Goal: Task Accomplishment & Management: Complete application form

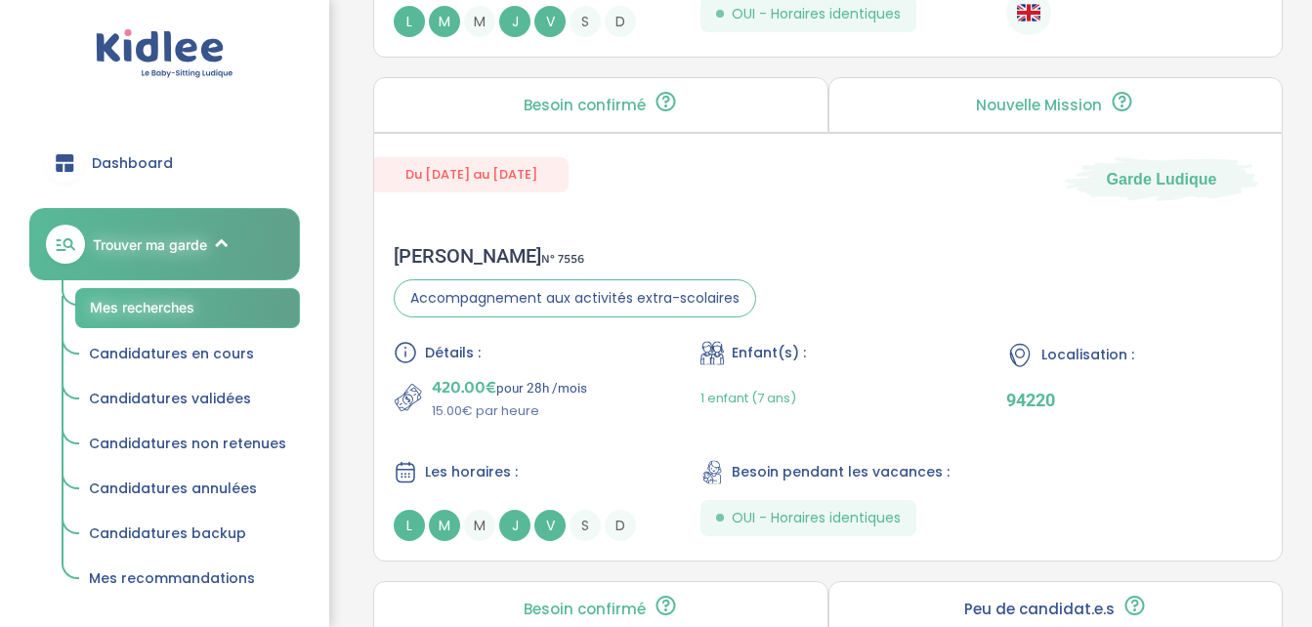
scroll to position [5131, 0]
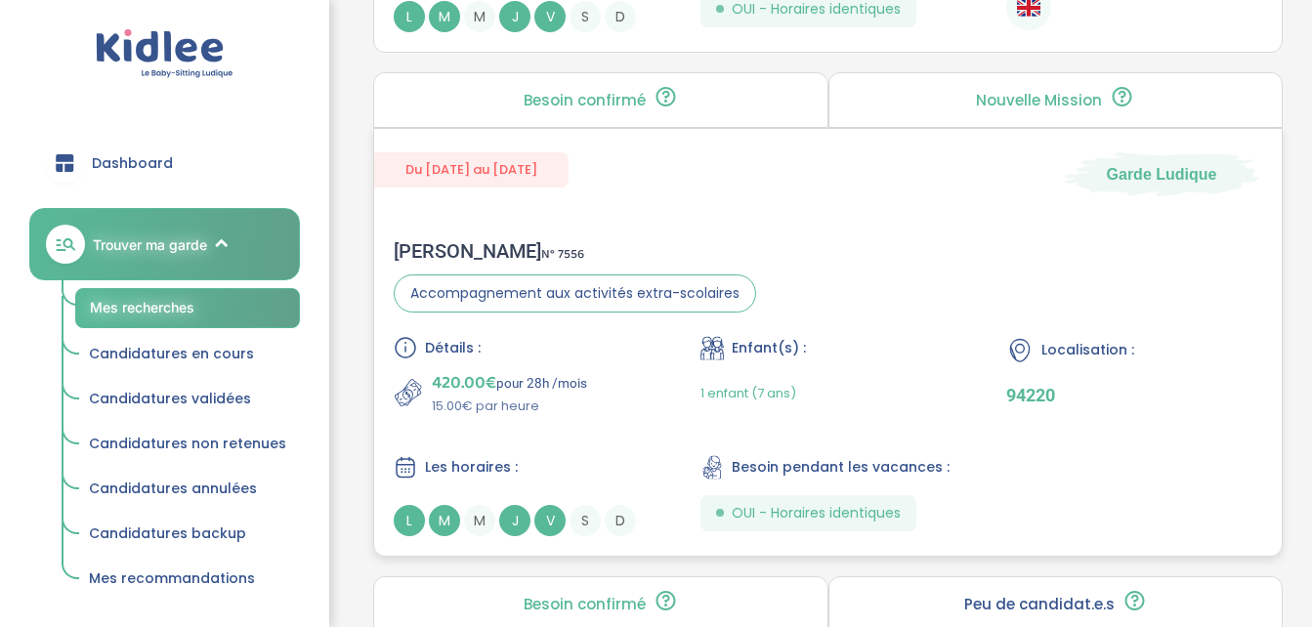
click at [612, 410] on div "420.00€ pour 28h /mois 15.00€ par heure" at bounding box center [522, 392] width 256 height 47
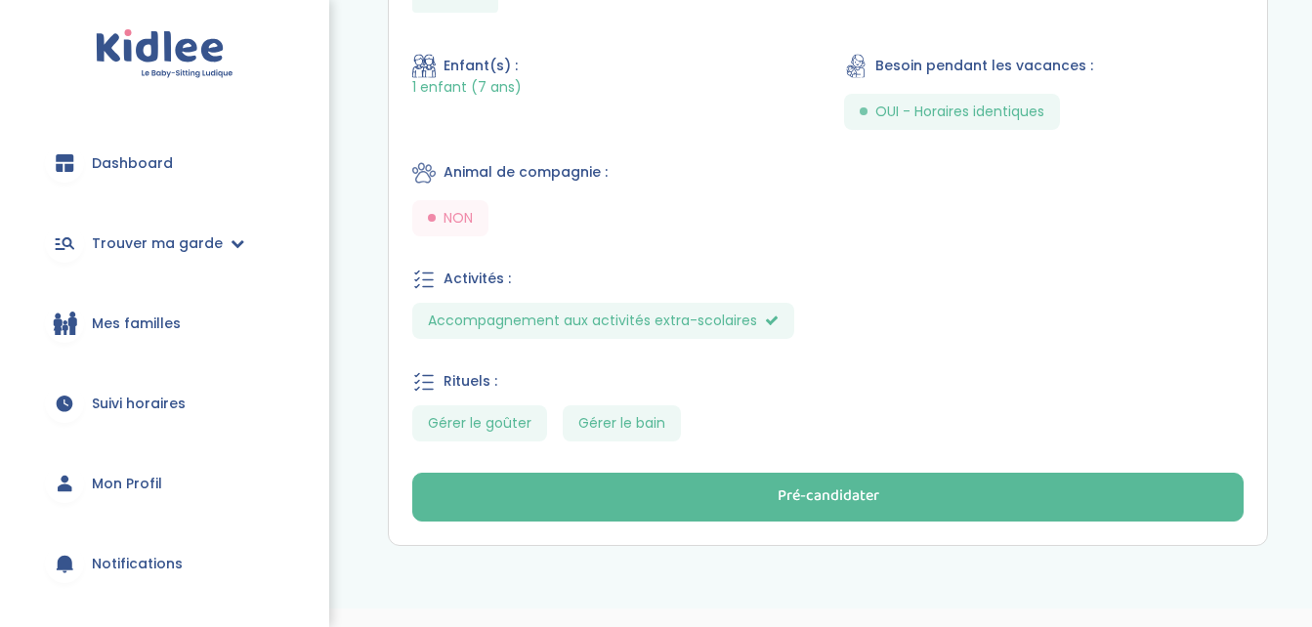
scroll to position [1062, 0]
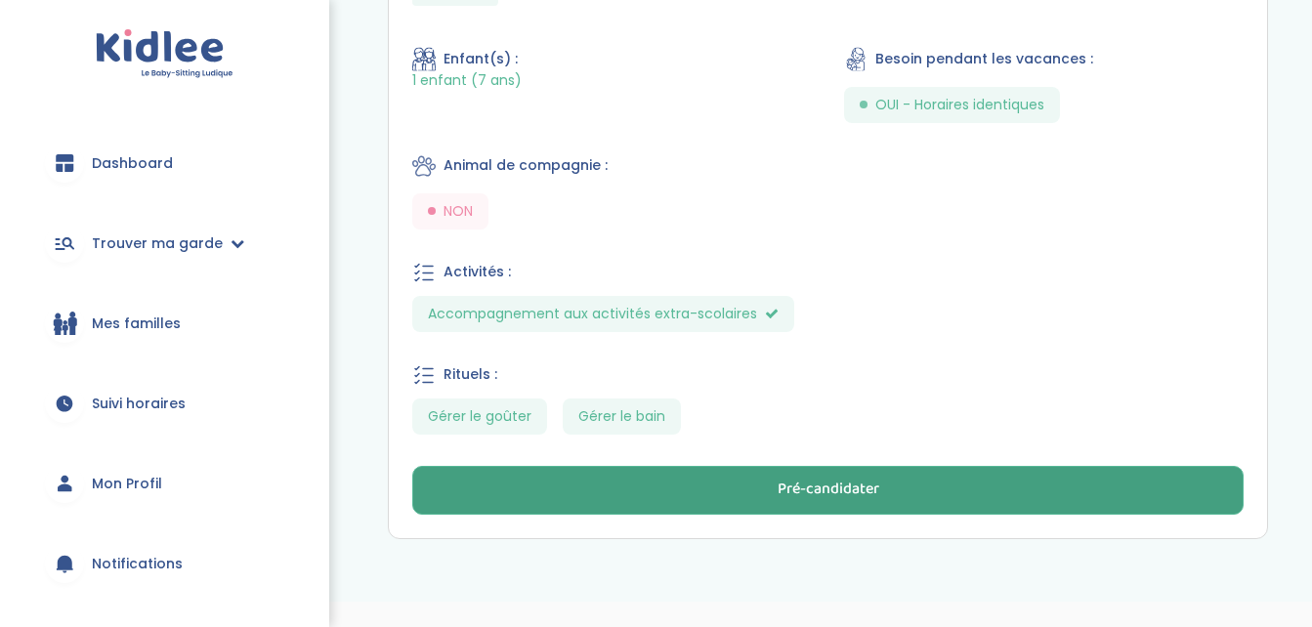
click at [718, 485] on button "Pré-candidater" at bounding box center [827, 490] width 831 height 49
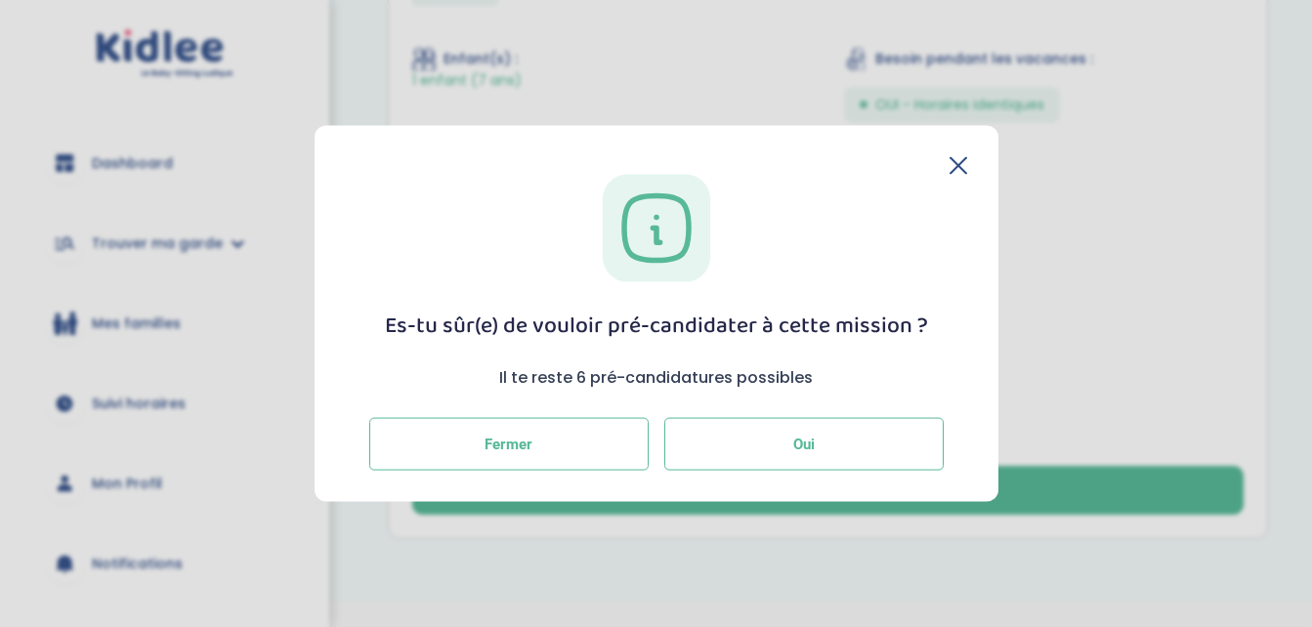
click at [787, 449] on button "Oui" at bounding box center [803, 443] width 279 height 53
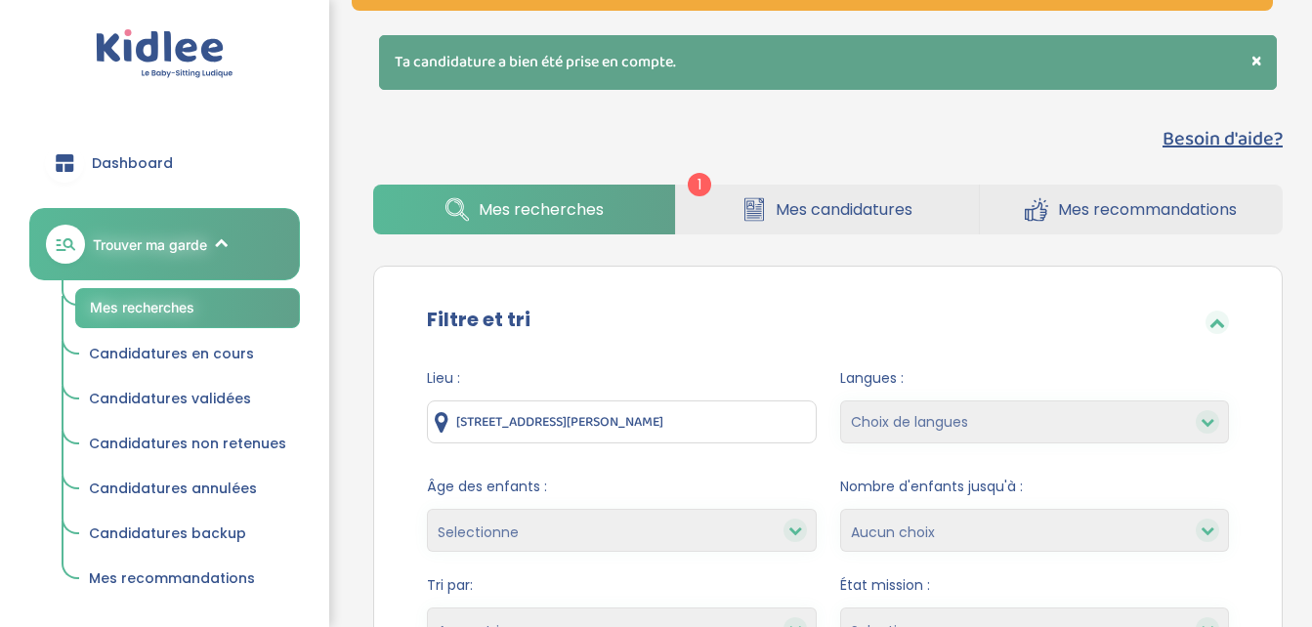
scroll to position [190, 0]
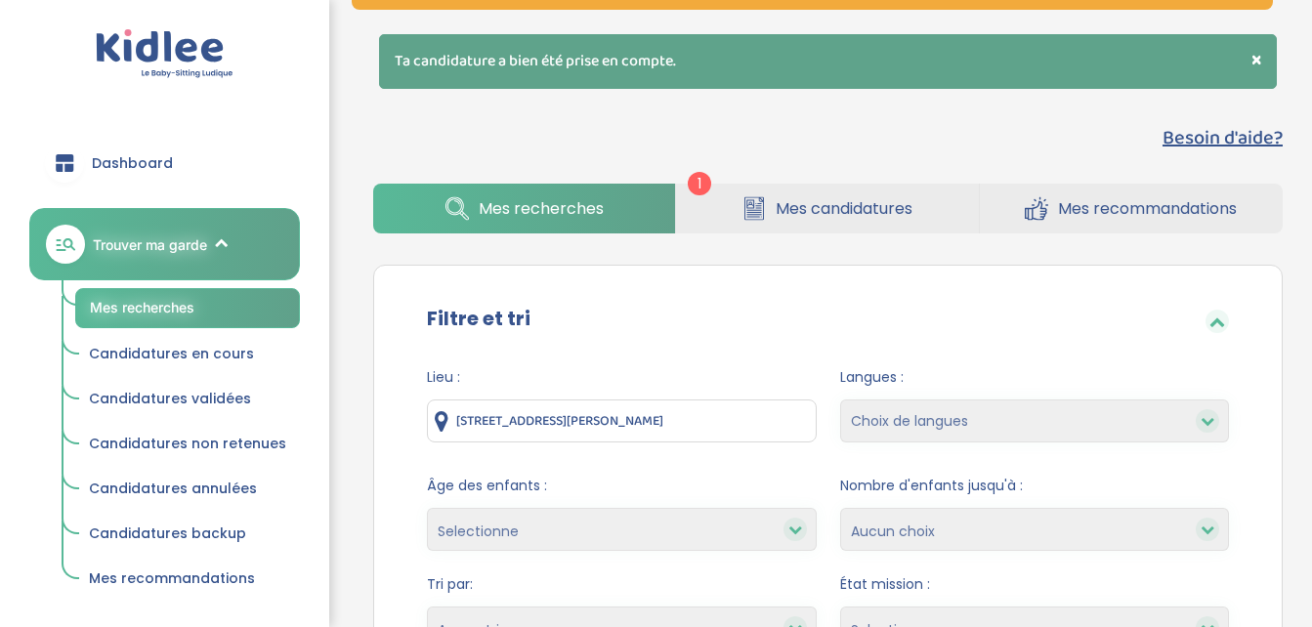
click at [791, 205] on span "Mes candidatures" at bounding box center [844, 208] width 137 height 24
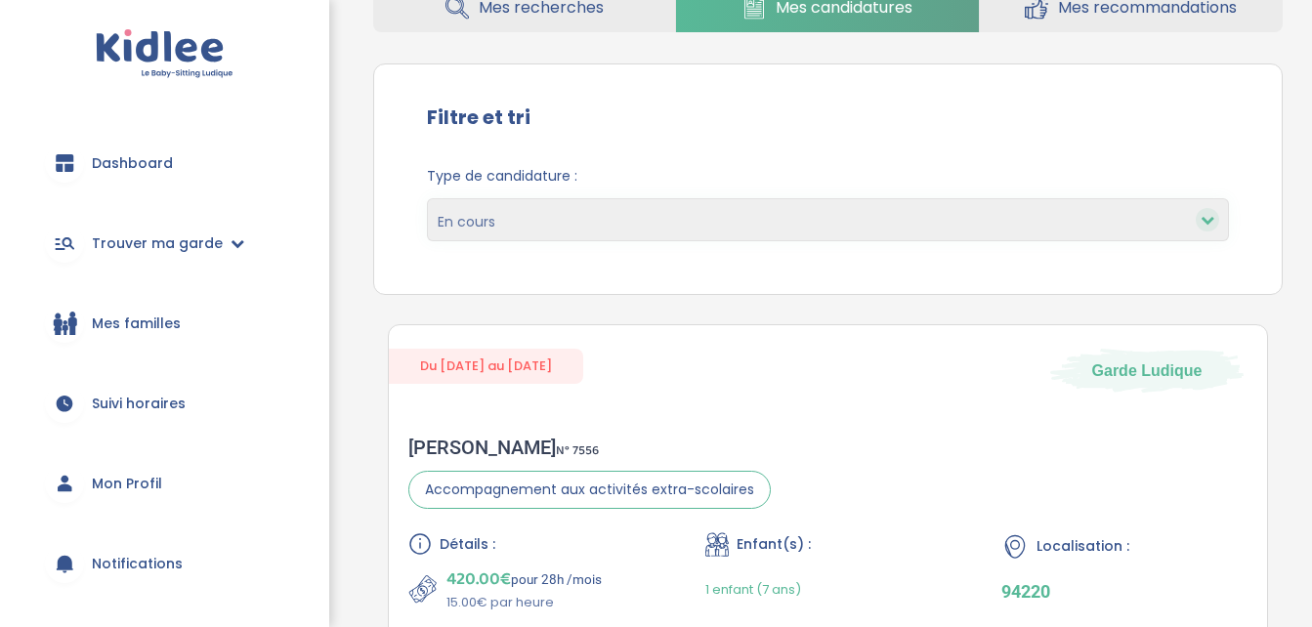
scroll to position [328, 0]
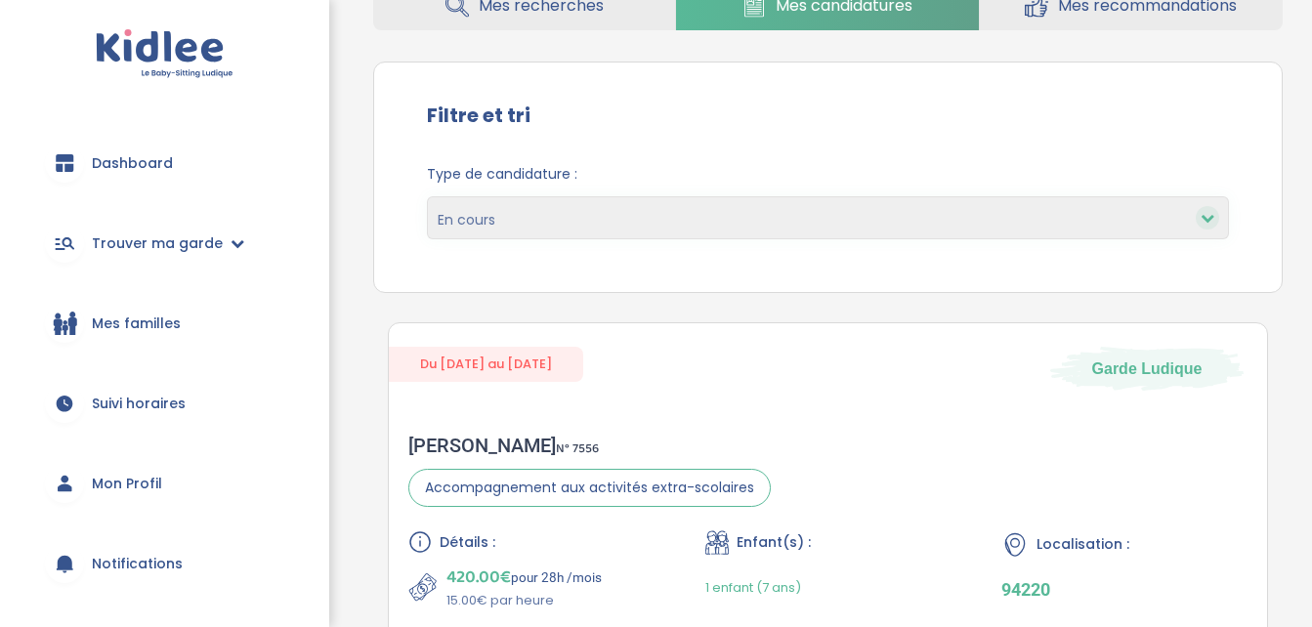
click at [1210, 209] on div at bounding box center [1207, 217] width 23 height 23
click at [1202, 224] on icon at bounding box center [1208, 218] width 14 height 14
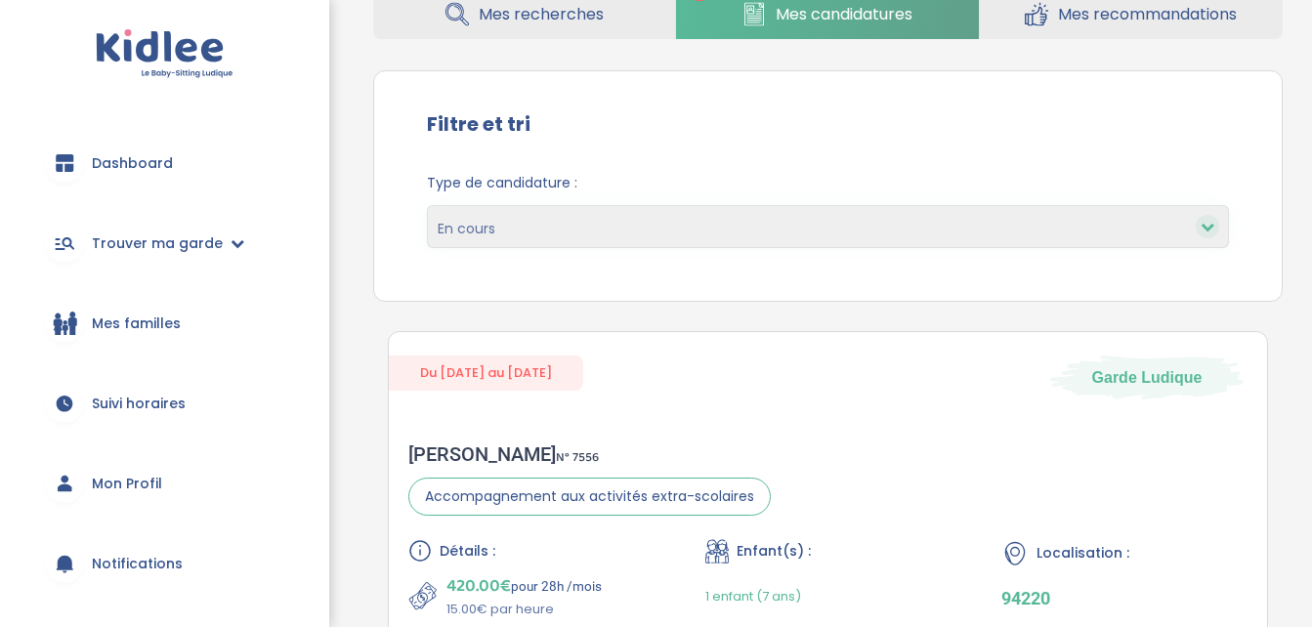
scroll to position [320, 0]
drag, startPoint x: 781, startPoint y: 526, endPoint x: 1203, endPoint y: 225, distance: 517.5
click at [1203, 225] on div "Type de candidature : En cours Validées Non retenues Annulées Backup" at bounding box center [828, 216] width 861 height 119
click at [1203, 225] on icon at bounding box center [1208, 226] width 14 height 14
click at [1002, 395] on div "Du 15-09-2025 au 15-12-2025 Garde Ludique" at bounding box center [828, 364] width 878 height 67
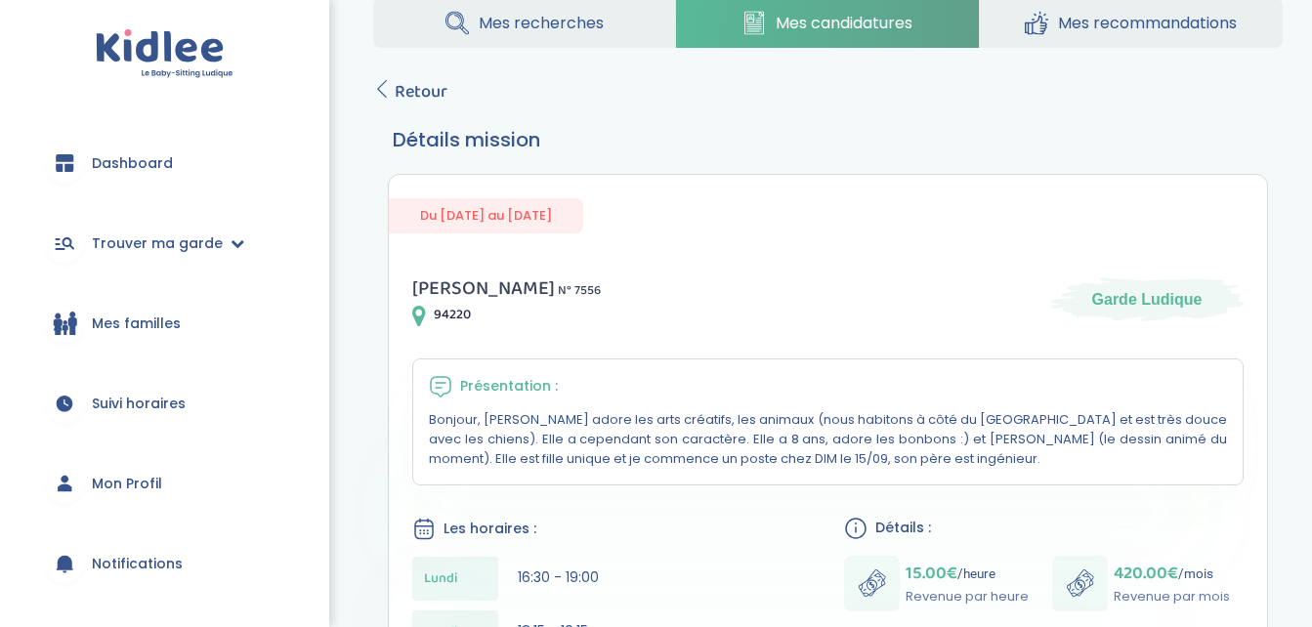
scroll to position [223, 0]
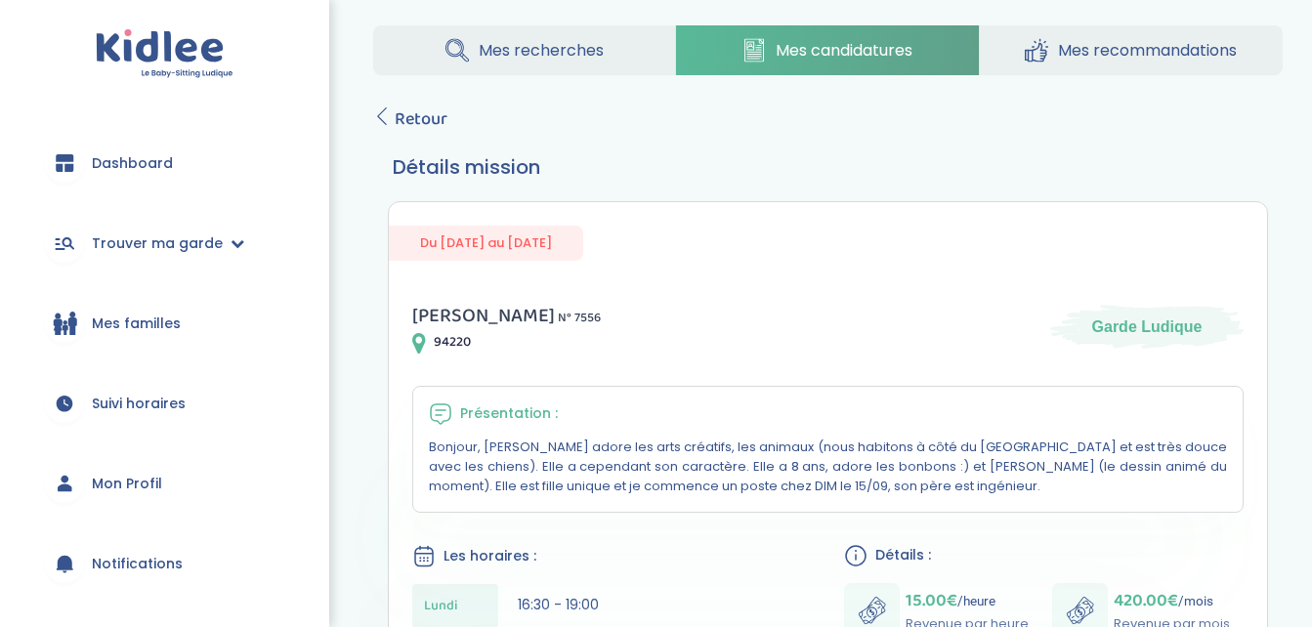
click at [188, 474] on link "Mon Profil" at bounding box center [164, 483] width 271 height 70
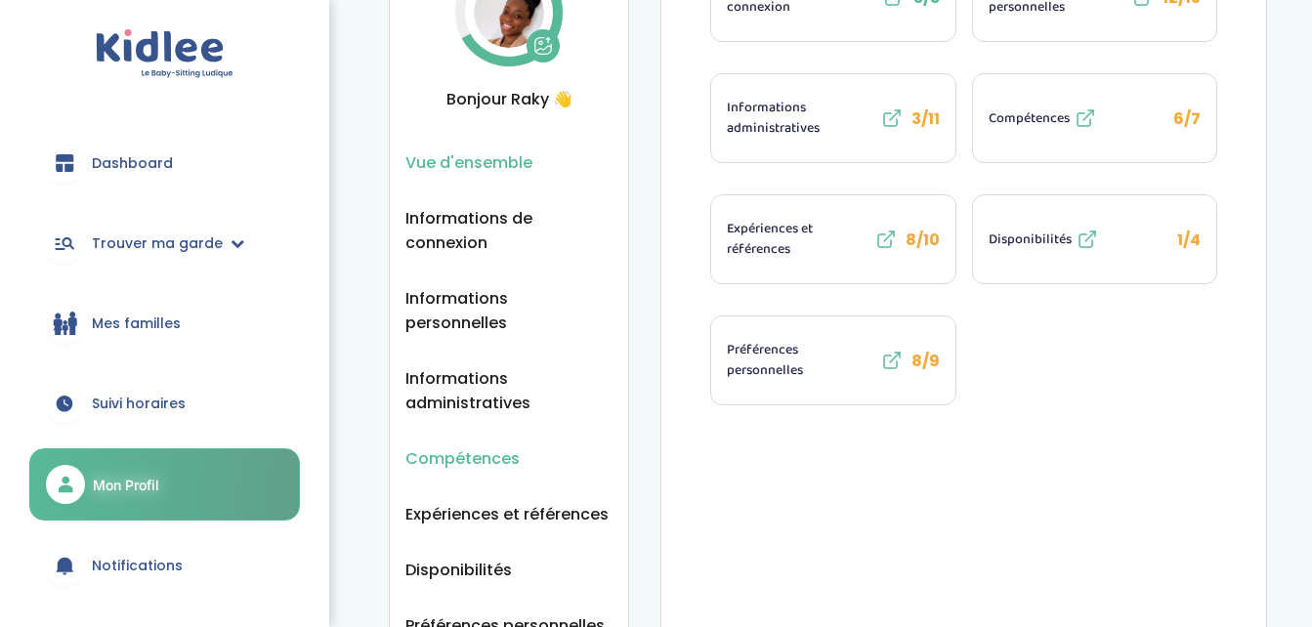
scroll to position [144, 0]
click at [472, 556] on span "Disponibilités" at bounding box center [458, 568] width 106 height 24
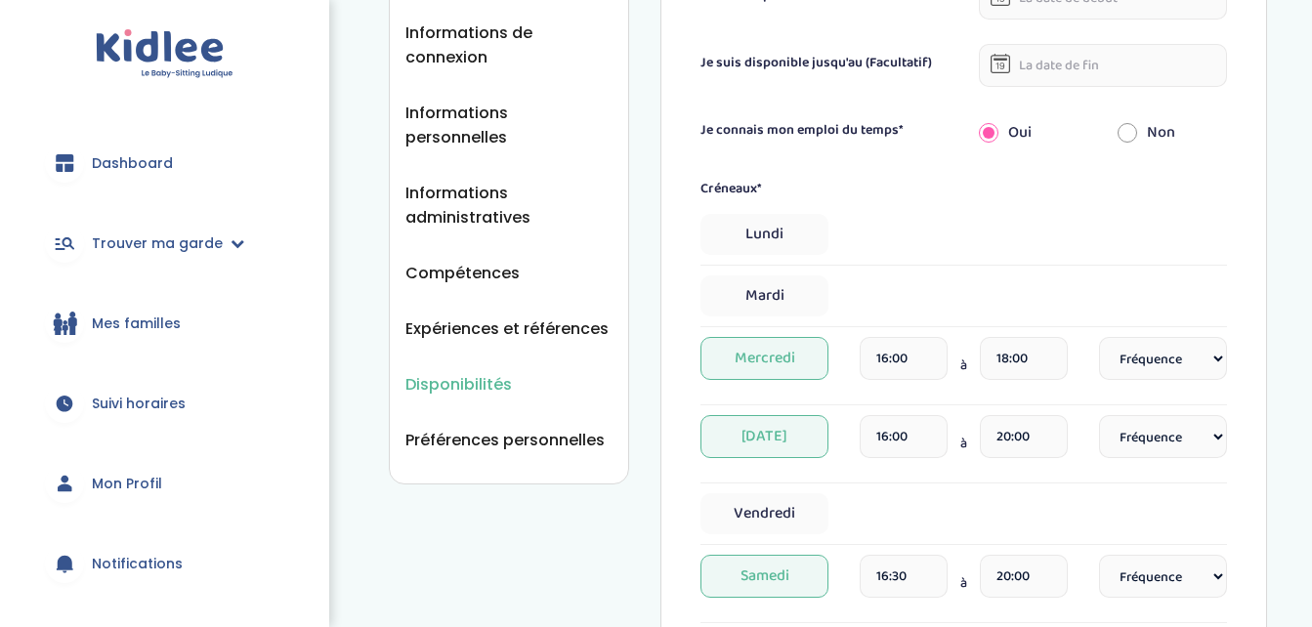
scroll to position [330, 0]
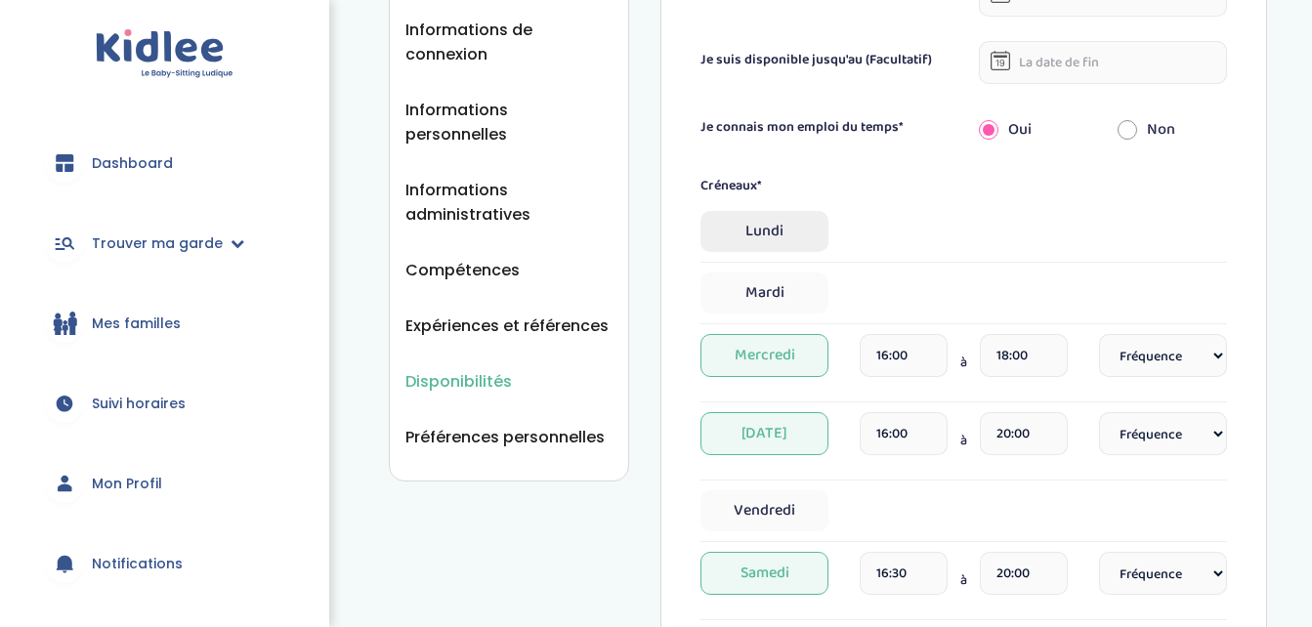
click at [773, 226] on span "Lundi" at bounding box center [764, 231] width 128 height 41
select select "1"
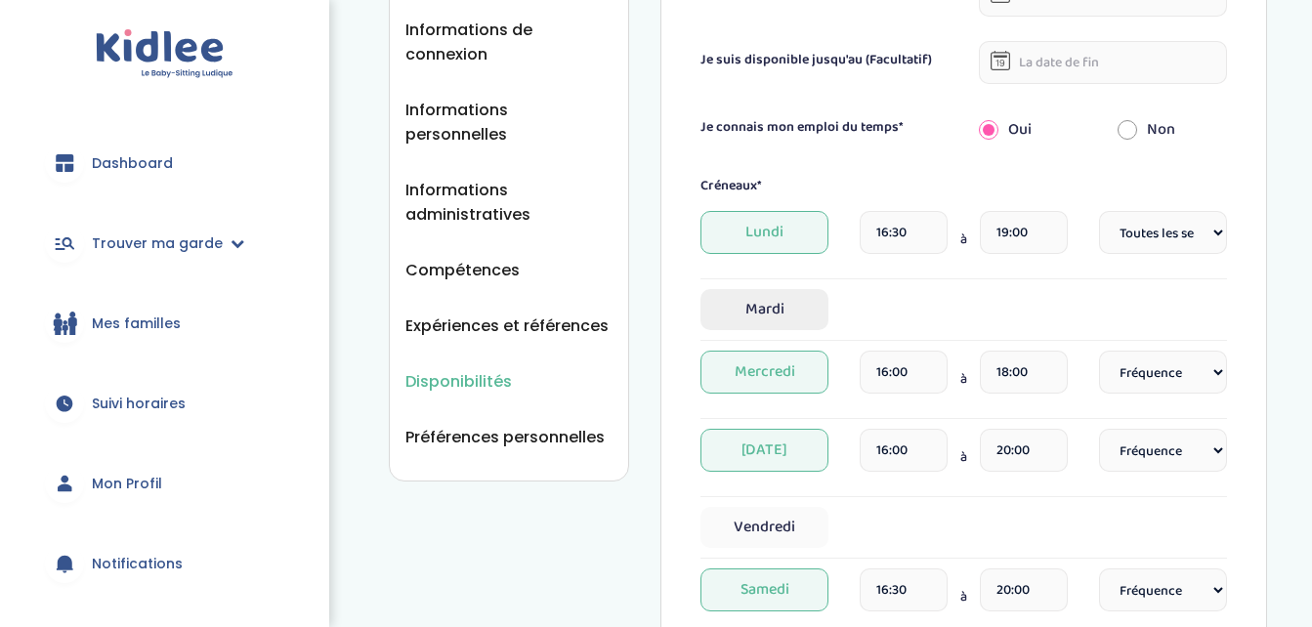
click at [759, 299] on span "Mardi" at bounding box center [764, 309] width 128 height 41
select select "1"
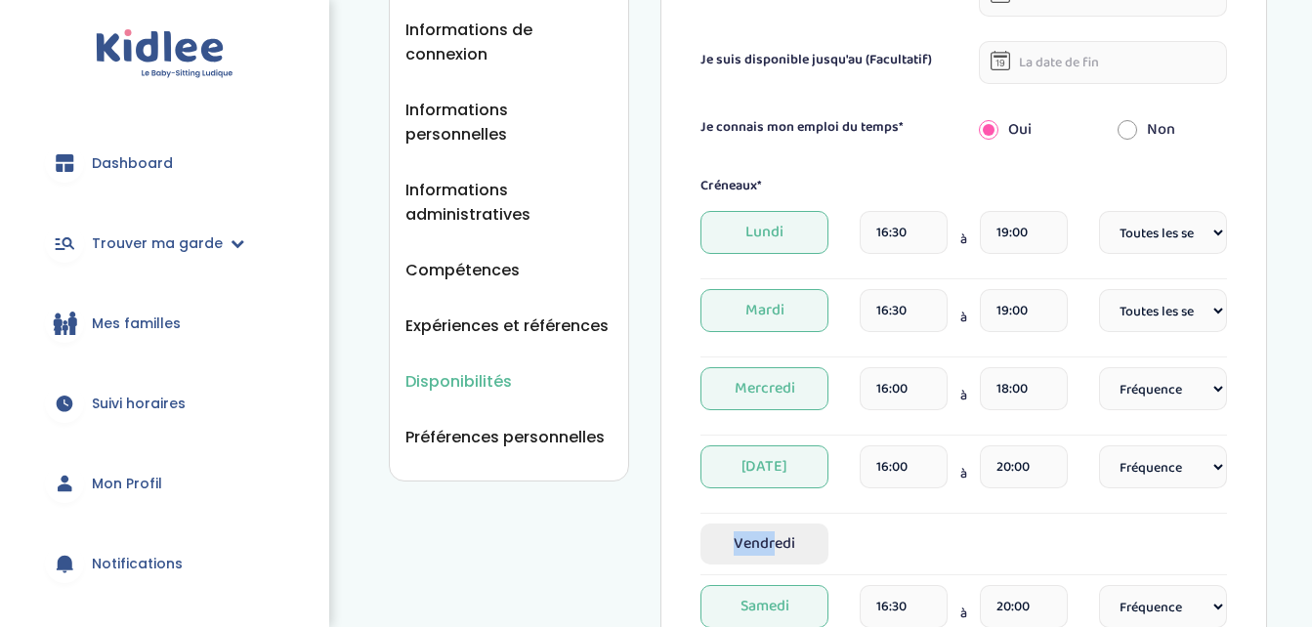
drag, startPoint x: 780, startPoint y: 519, endPoint x: 774, endPoint y: 554, distance: 35.7
click at [774, 554] on div "Créneaux* Lundi 16:30 à 19:00 Fréquence Toutes les semaines Toutes les 2 semain…" at bounding box center [963, 440] width 527 height 528
click at [774, 554] on span "Vendredi" at bounding box center [764, 544] width 128 height 41
select select "1"
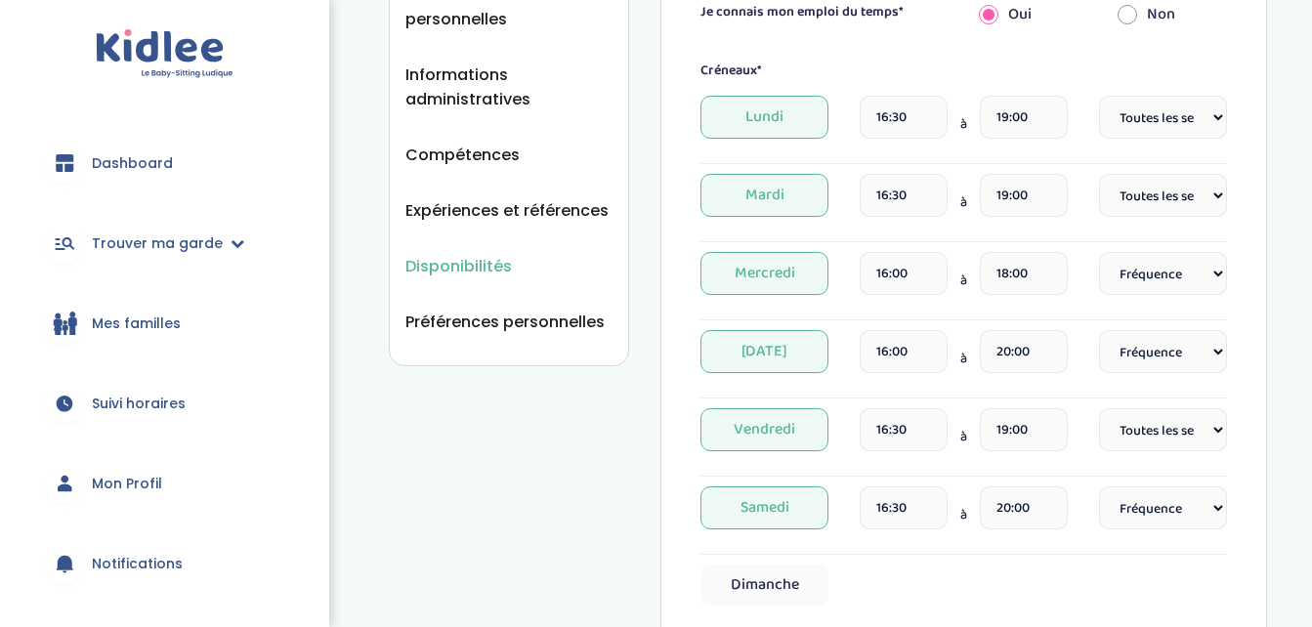
scroll to position [505, 0]
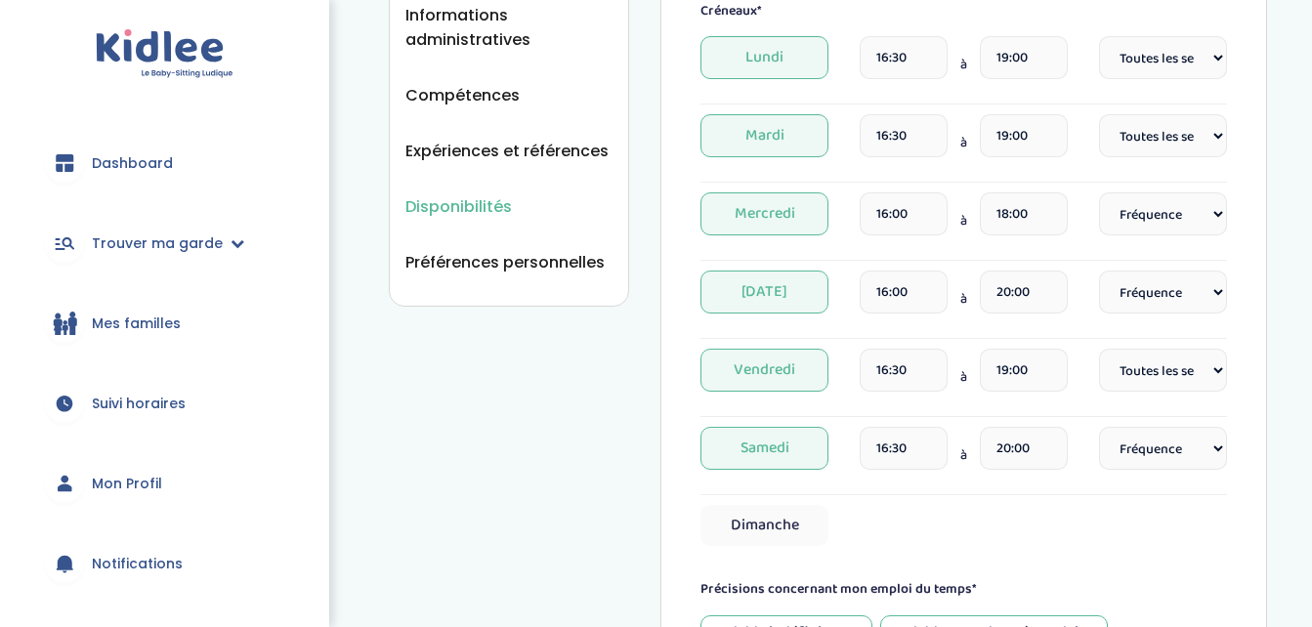
click at [784, 455] on span "Samedi" at bounding box center [764, 448] width 128 height 43
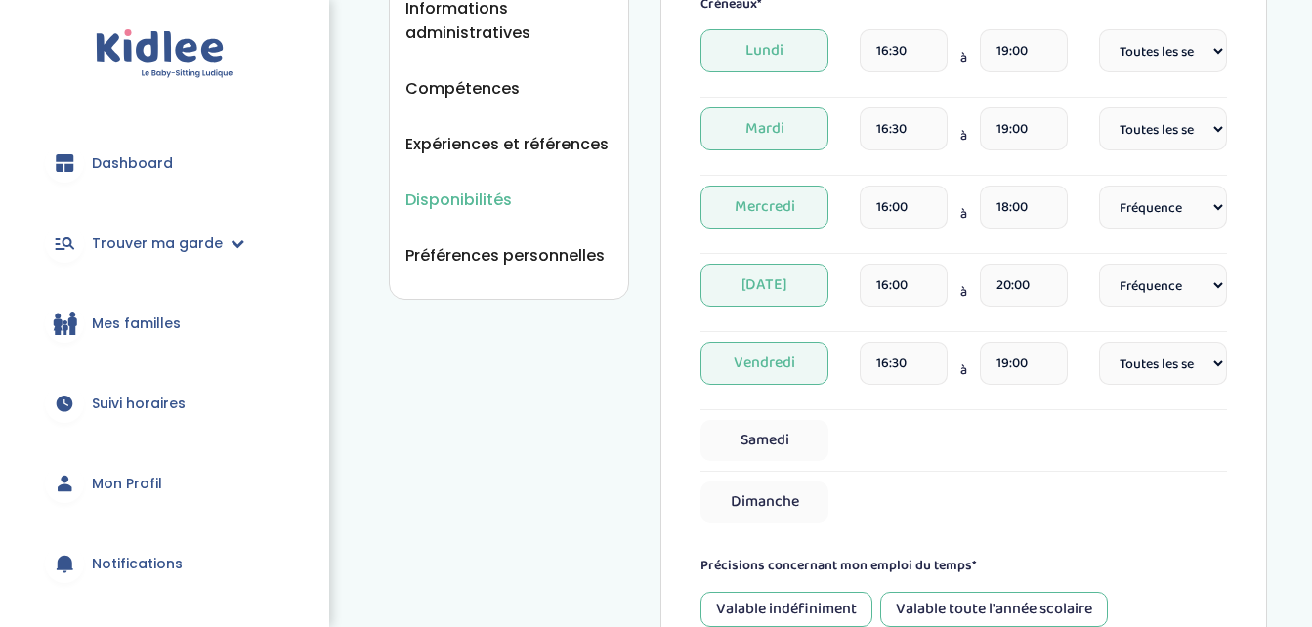
scroll to position [511, 0]
click at [763, 142] on span "Mardi" at bounding box center [764, 129] width 128 height 43
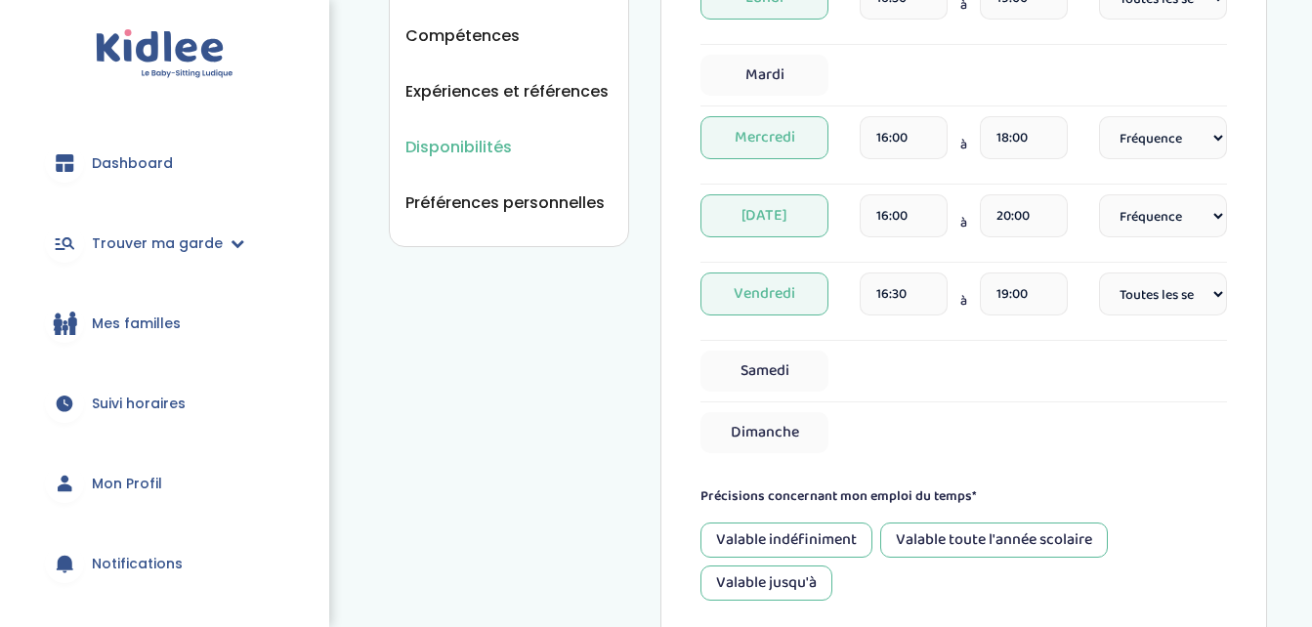
scroll to position [564, 0]
click at [779, 84] on span "Mardi" at bounding box center [764, 76] width 128 height 41
select select "1"
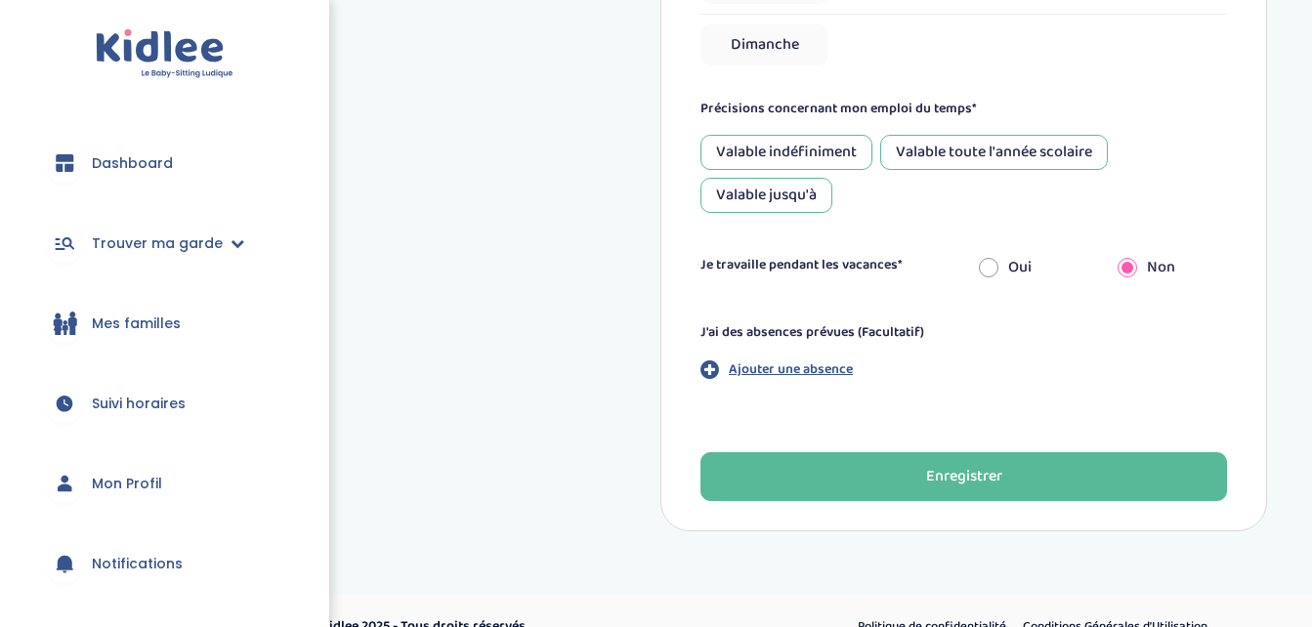
scroll to position [1000, 0]
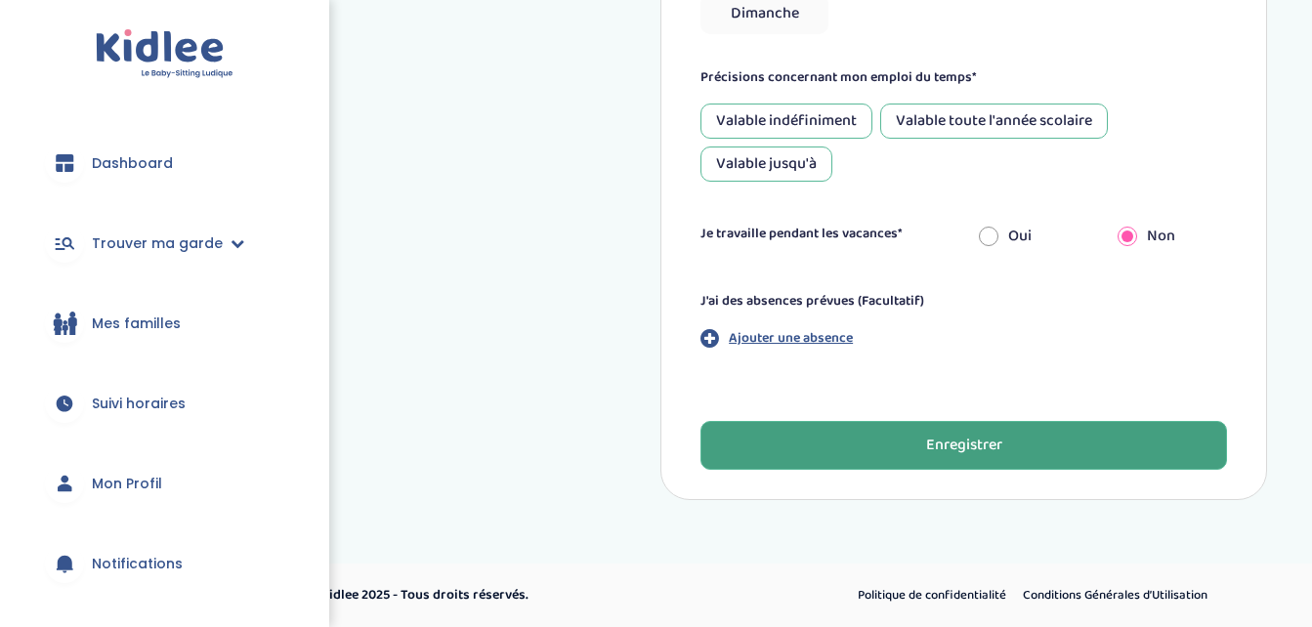
click at [864, 442] on button "Enregistrer" at bounding box center [963, 445] width 527 height 49
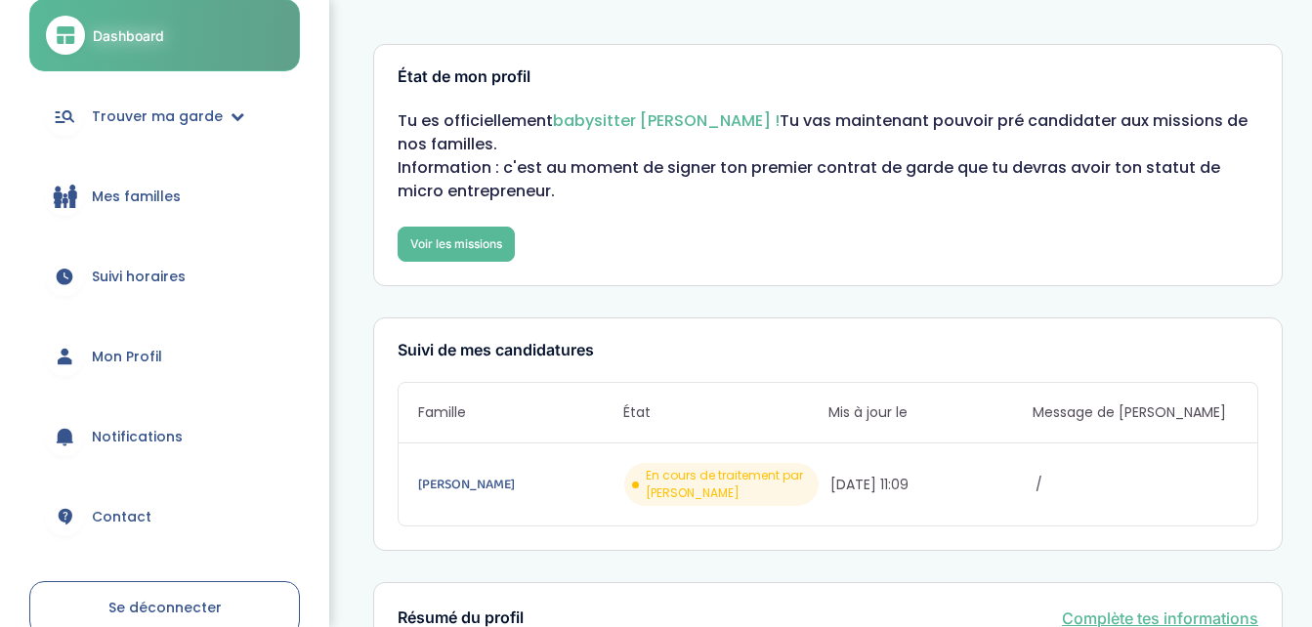
scroll to position [130, 0]
click at [133, 354] on span "Mon Profil" at bounding box center [127, 356] width 70 height 21
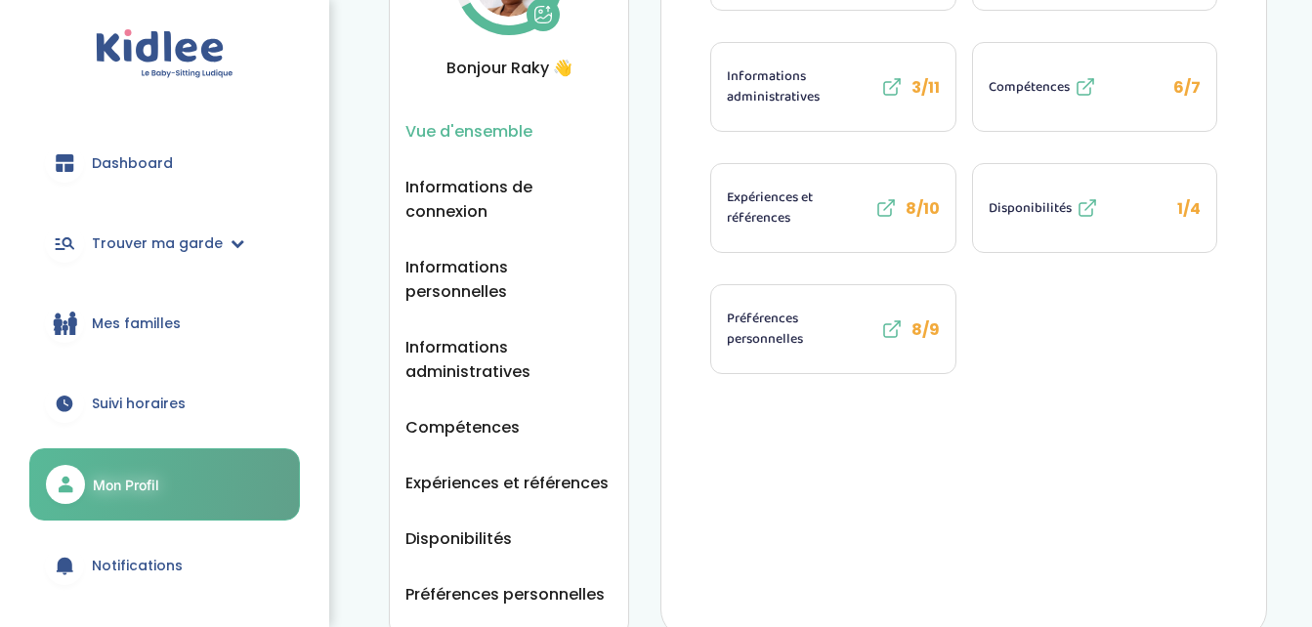
scroll to position [184, 0]
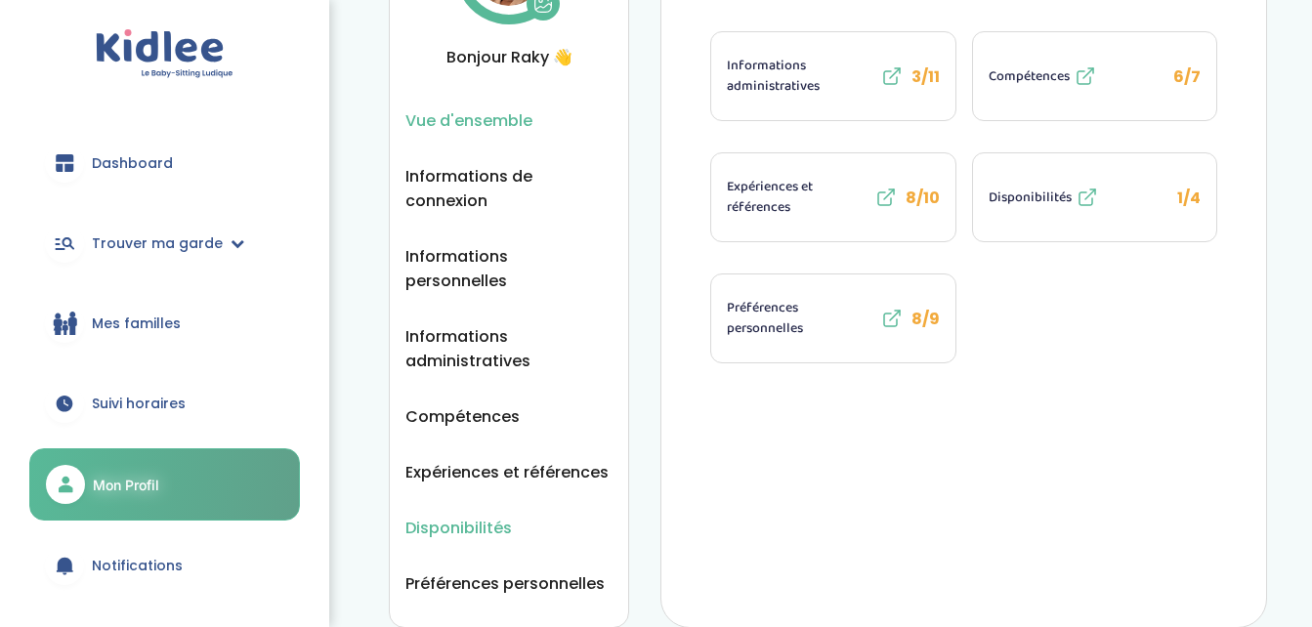
click at [486, 516] on span "Disponibilités" at bounding box center [458, 528] width 106 height 24
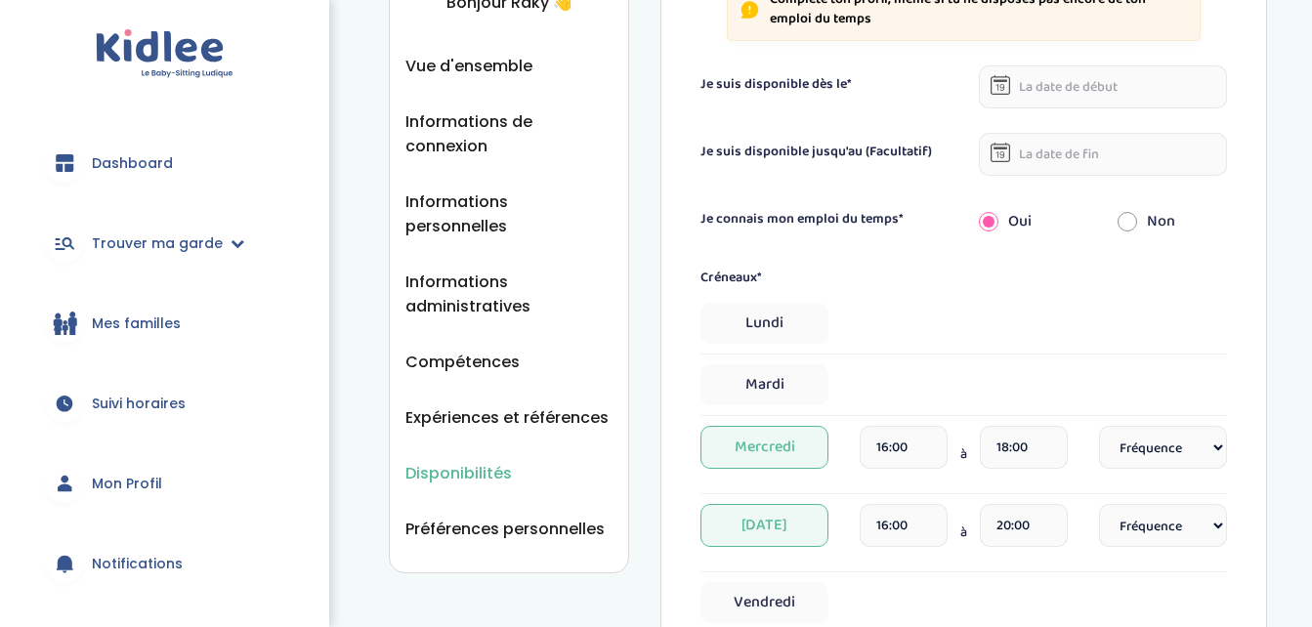
scroll to position [361, 0]
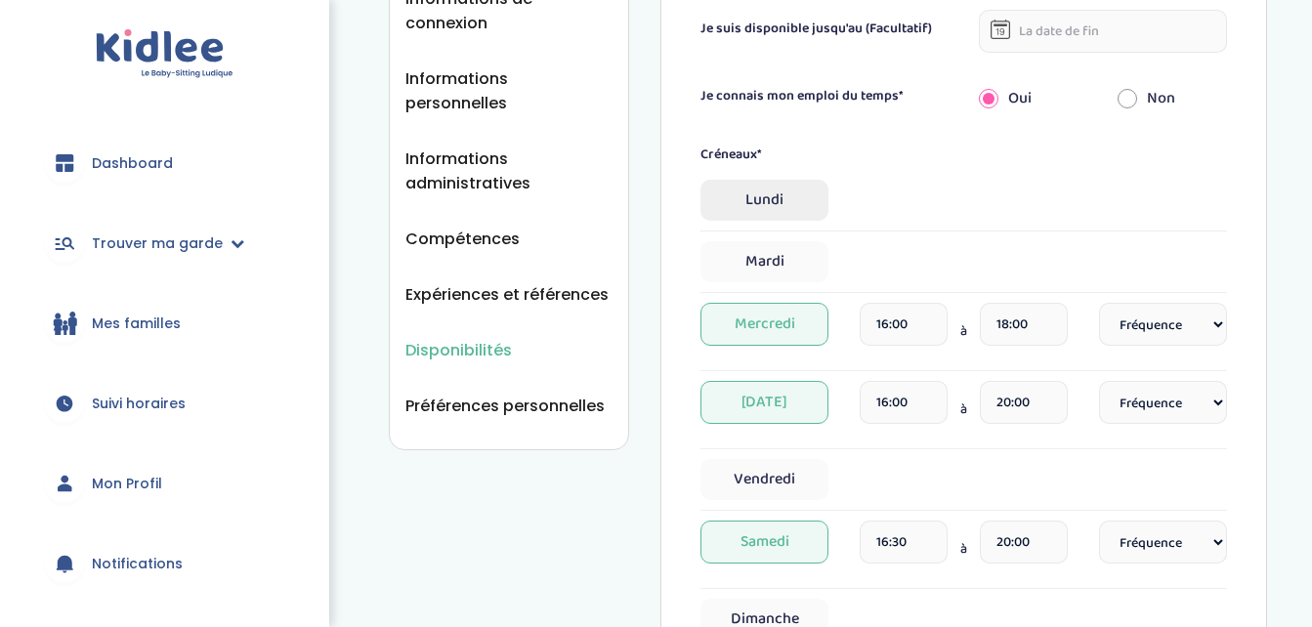
click at [773, 181] on span "Lundi" at bounding box center [764, 200] width 128 height 41
select select "1"
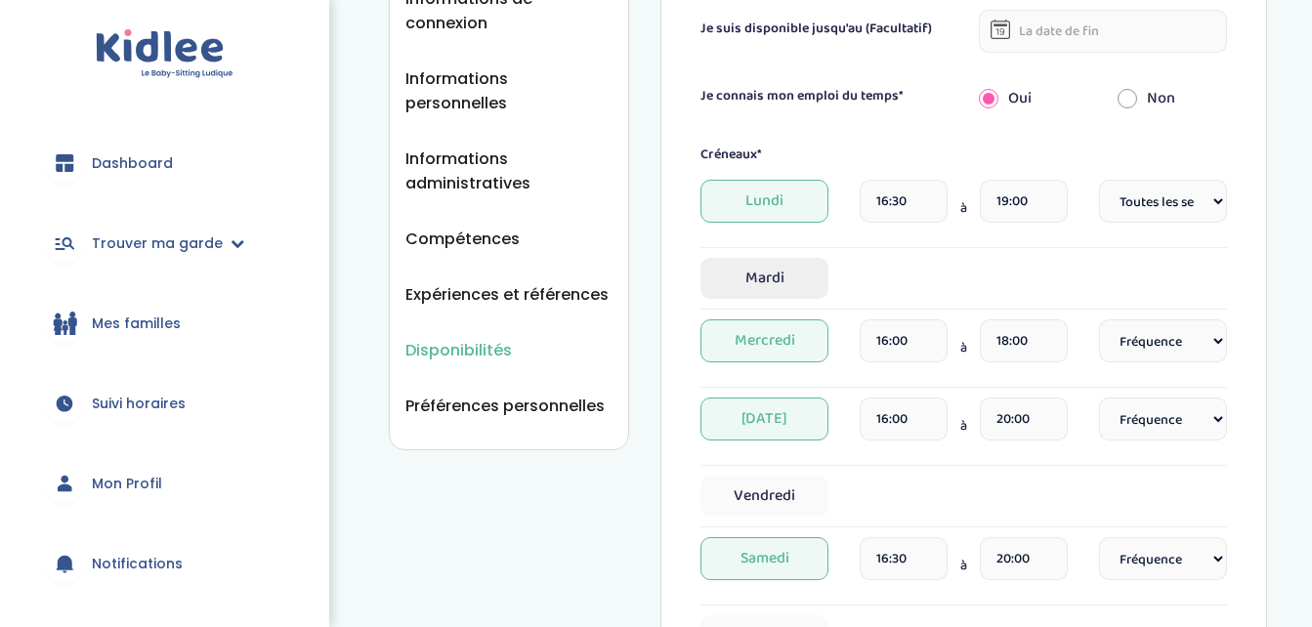
click at [778, 268] on span "Mardi" at bounding box center [764, 278] width 128 height 41
select select "1"
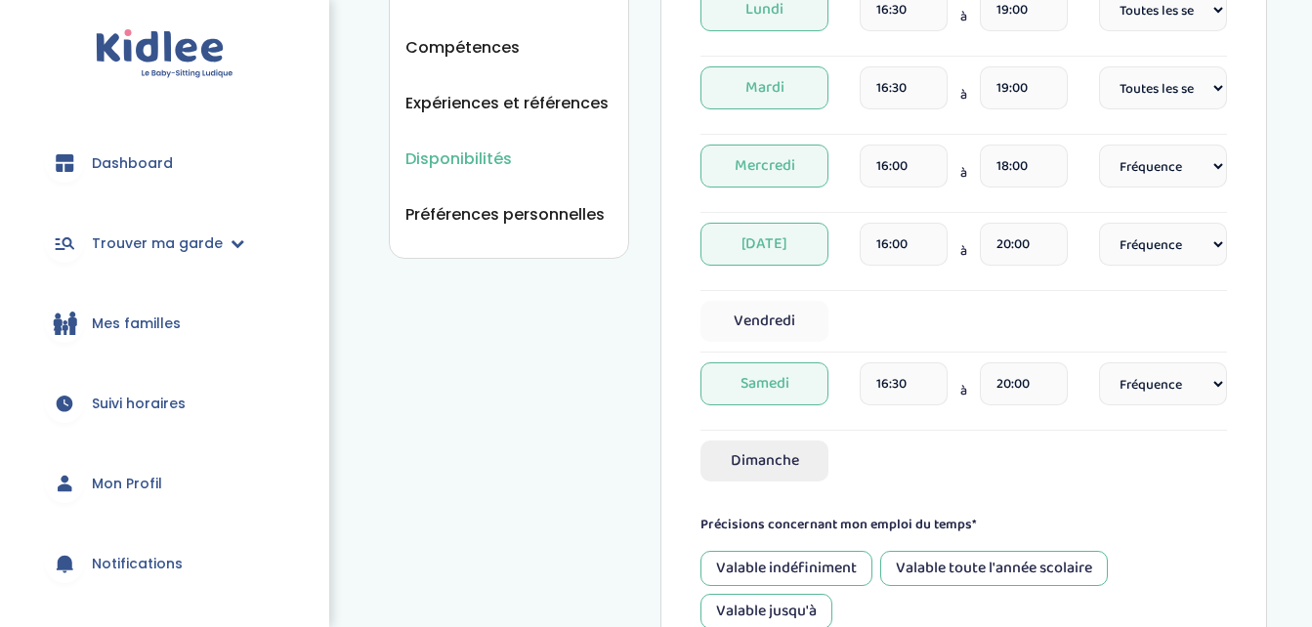
scroll to position [570, 0]
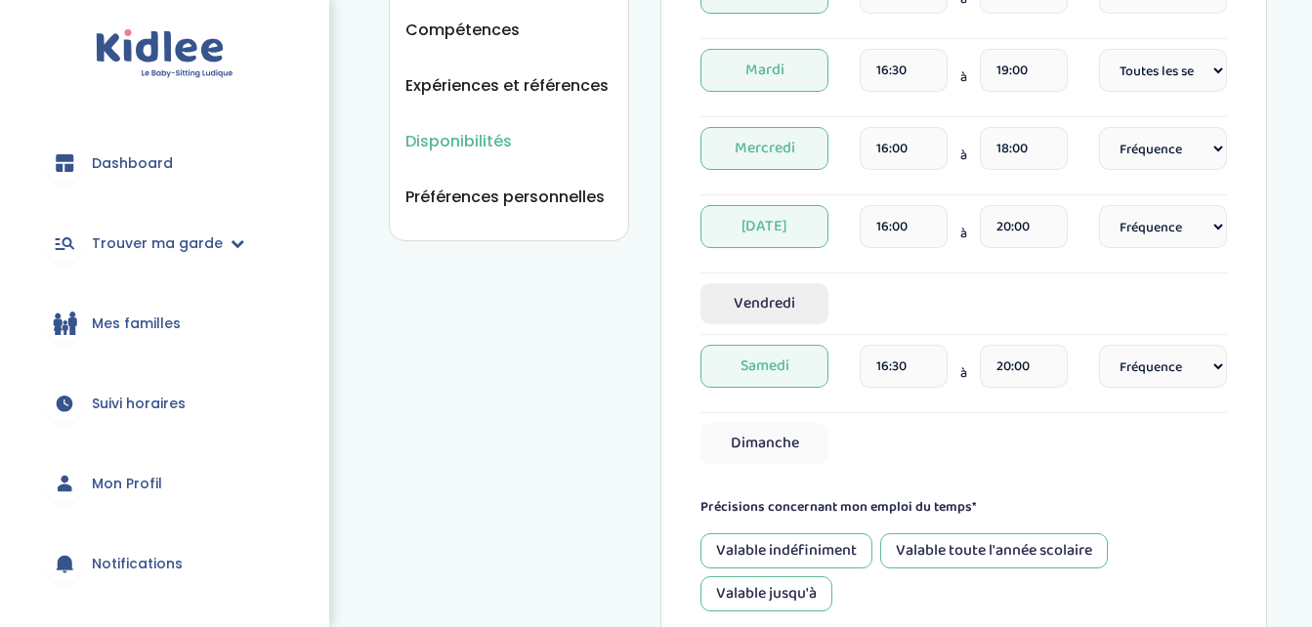
click at [773, 284] on span "Vendredi" at bounding box center [764, 303] width 128 height 41
select select "1"
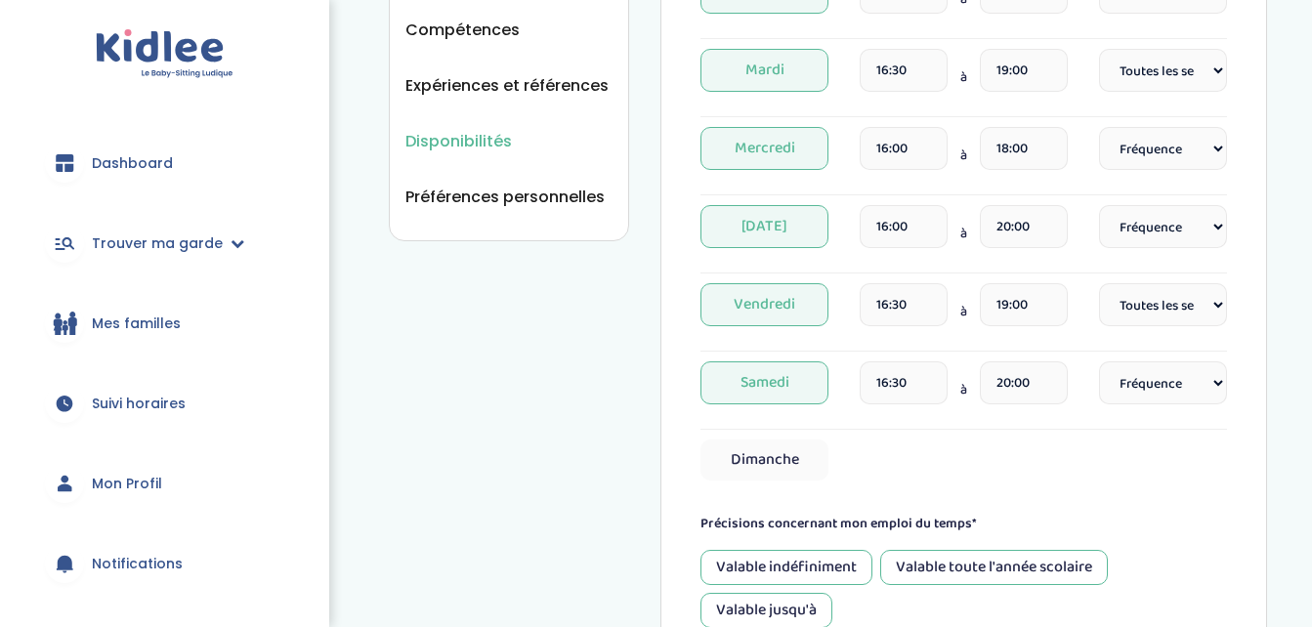
click at [795, 385] on span "Samedi" at bounding box center [764, 382] width 128 height 43
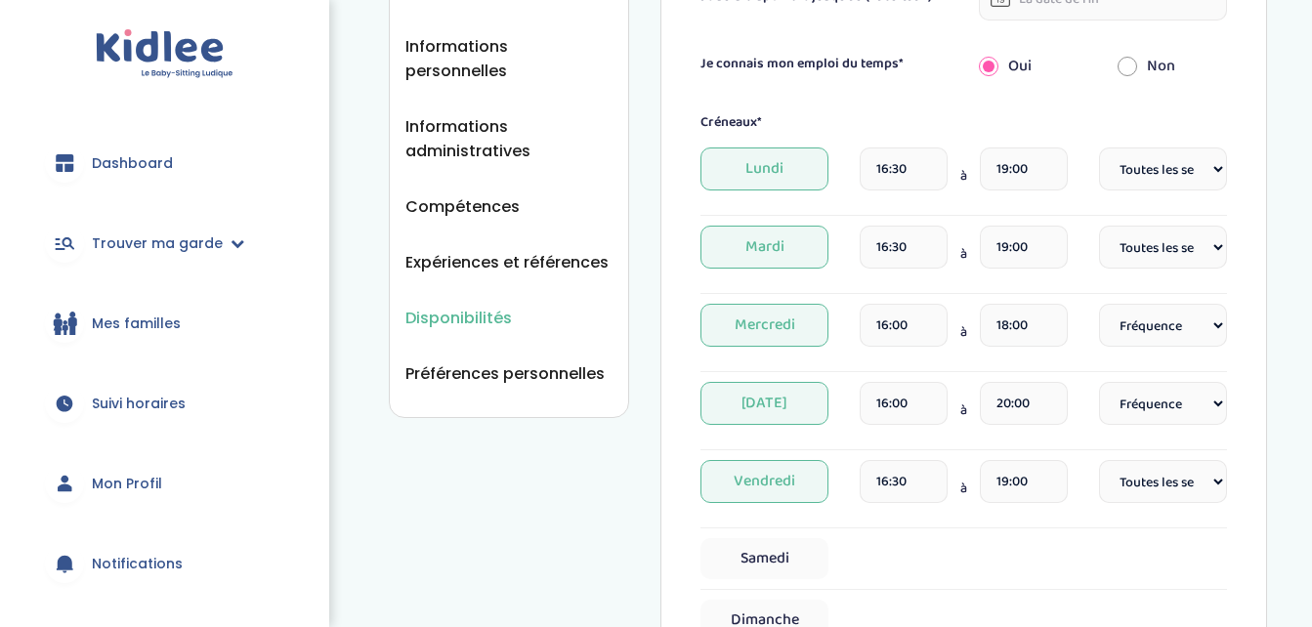
scroll to position [383, 0]
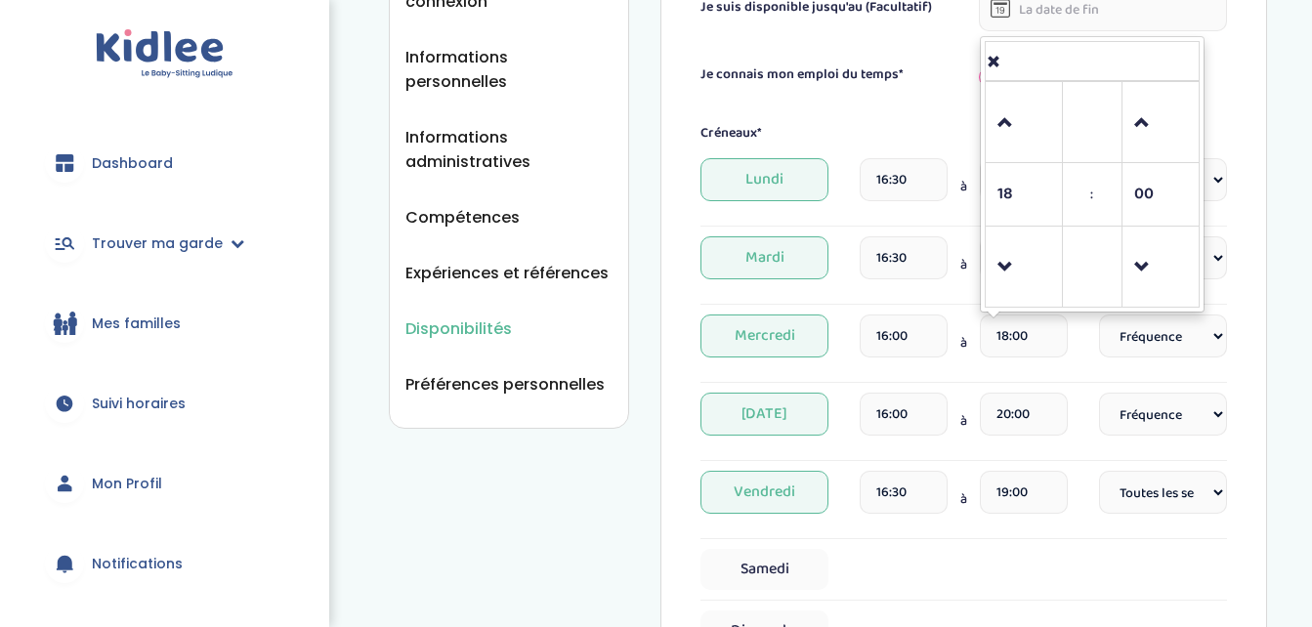
click at [1031, 327] on input "18:00" at bounding box center [1024, 336] width 88 height 43
type input "19:00"
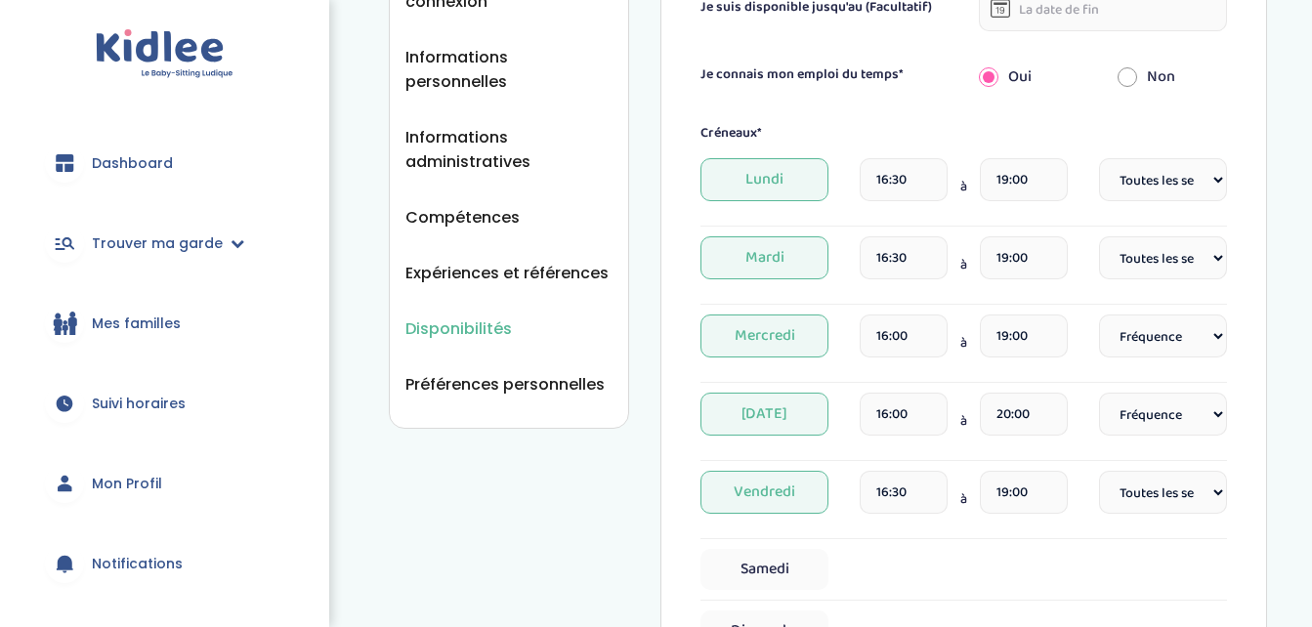
click at [965, 545] on div "Créneaux* Lundi 16:30 à 19:00 Fréquence Toutes les semaines Toutes les 2 semain…" at bounding box center [963, 387] width 527 height 528
click at [1222, 415] on select "Fréquence Toutes les semaines Toutes les 2 semaines Tous les mois" at bounding box center [1163, 414] width 128 height 43
select select "1"
click at [1099, 393] on select "Fréquence Toutes les semaines Toutes les 2 semaines Tous les mois" at bounding box center [1163, 414] width 128 height 43
click at [1220, 336] on select "Fréquence Toutes les semaines Toutes les 2 semaines Tous les mois" at bounding box center [1163, 336] width 128 height 43
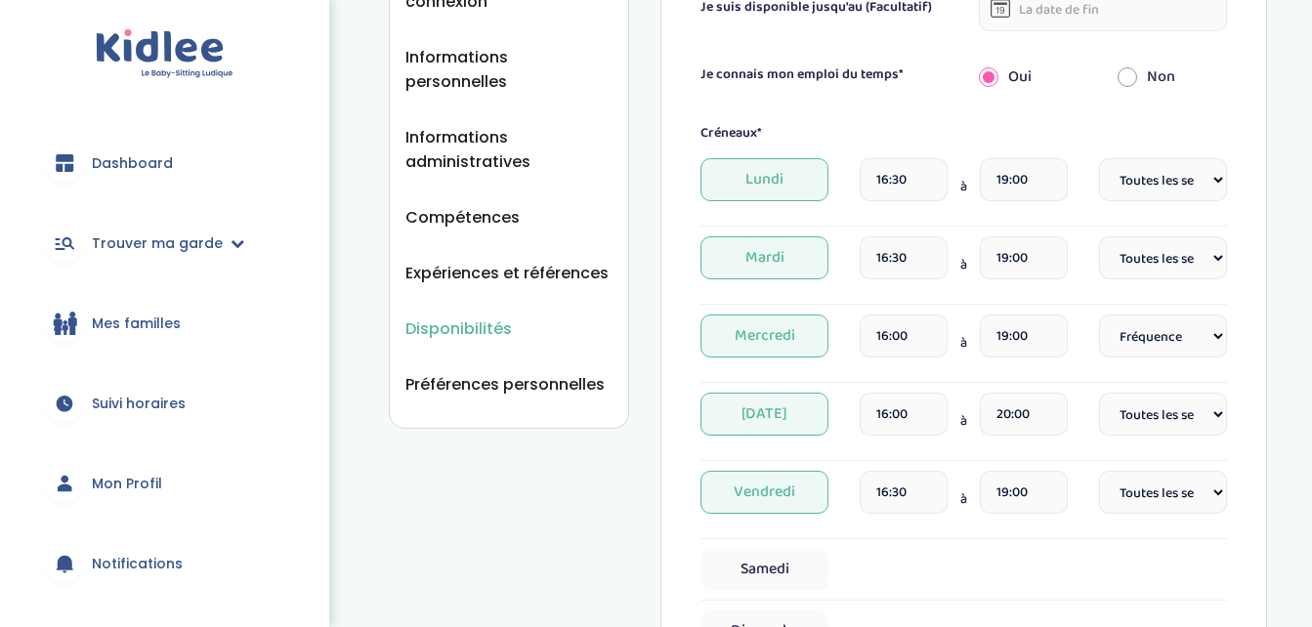
select select "1"
click at [1099, 315] on select "Fréquence Toutes les semaines Toutes les 2 semaines Tous les mois" at bounding box center [1163, 336] width 128 height 43
click at [958, 563] on div "Samedi" at bounding box center [963, 569] width 527 height 41
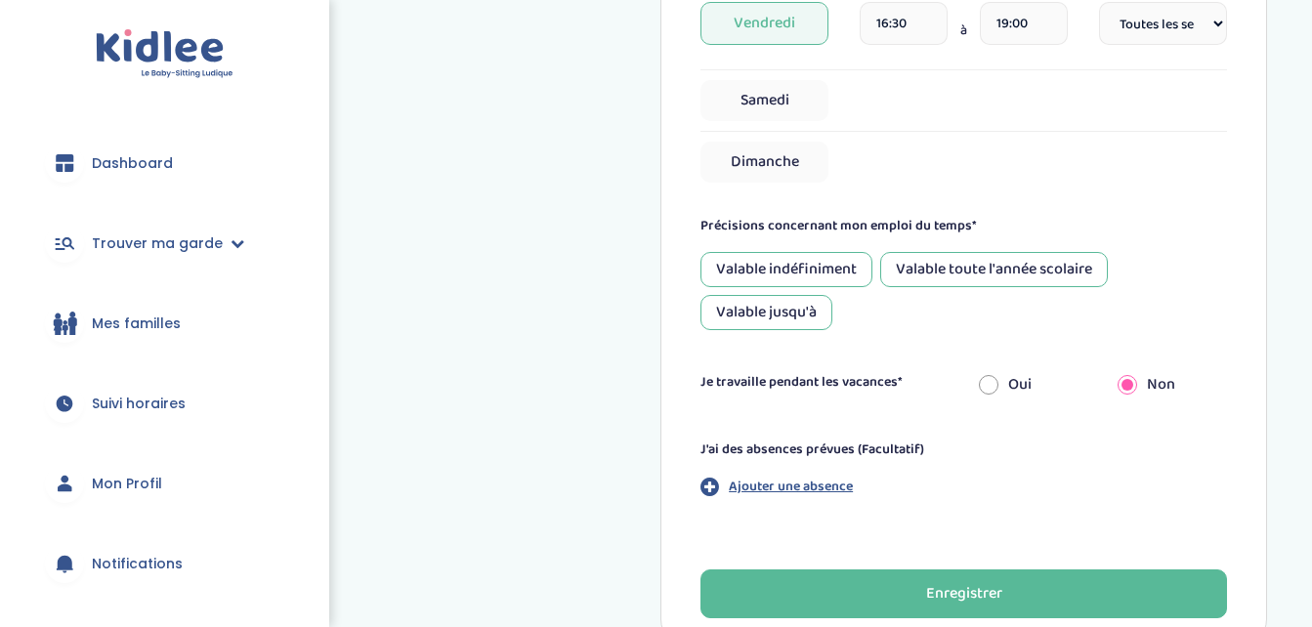
scroll to position [854, 0]
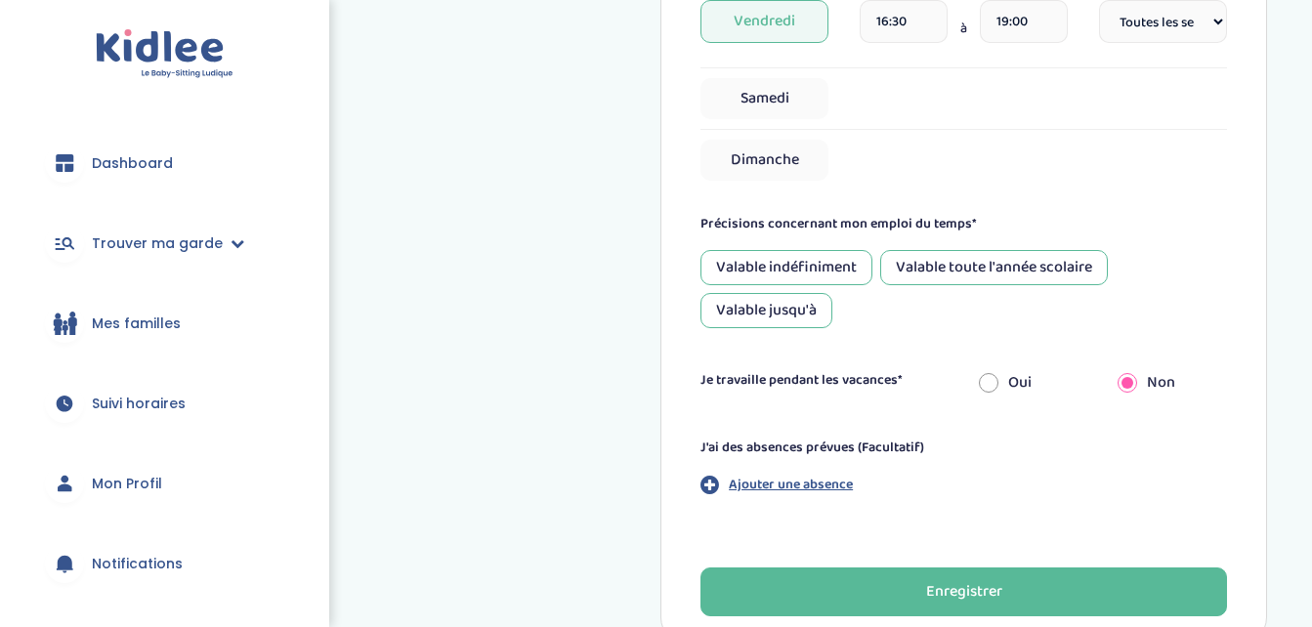
click at [961, 272] on div "Valable toute l'année scolaire" at bounding box center [994, 267] width 228 height 35
click at [844, 267] on div "Valable indéfiniment" at bounding box center [786, 267] width 172 height 35
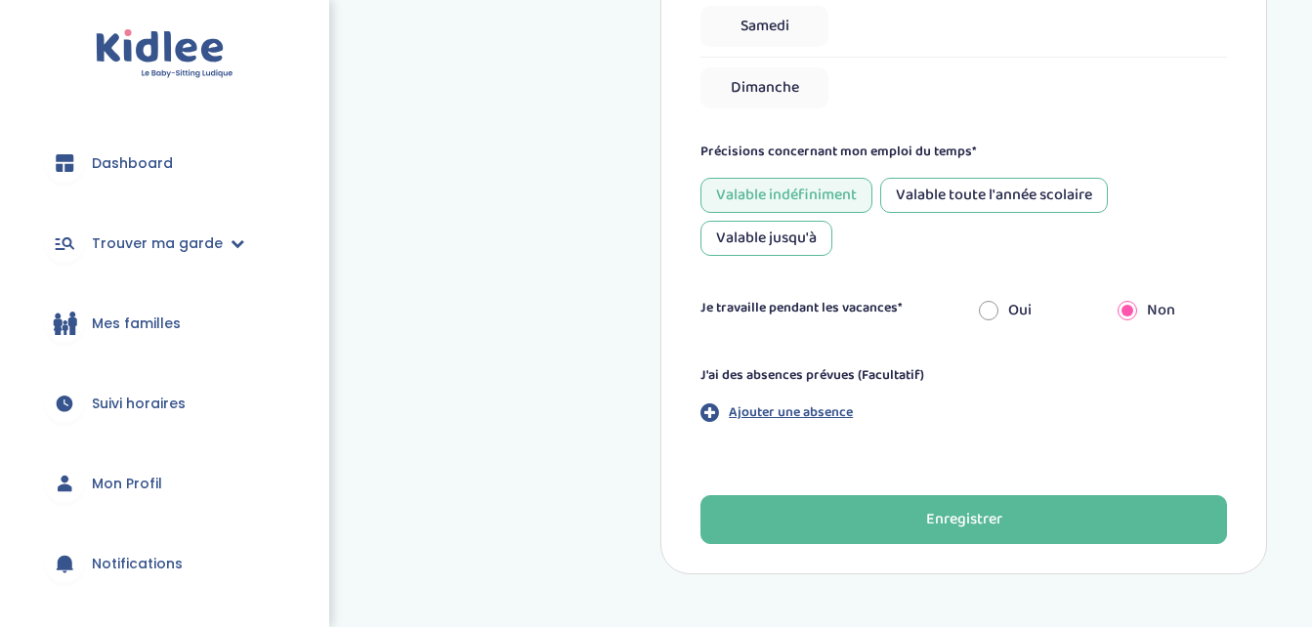
scroll to position [931, 0]
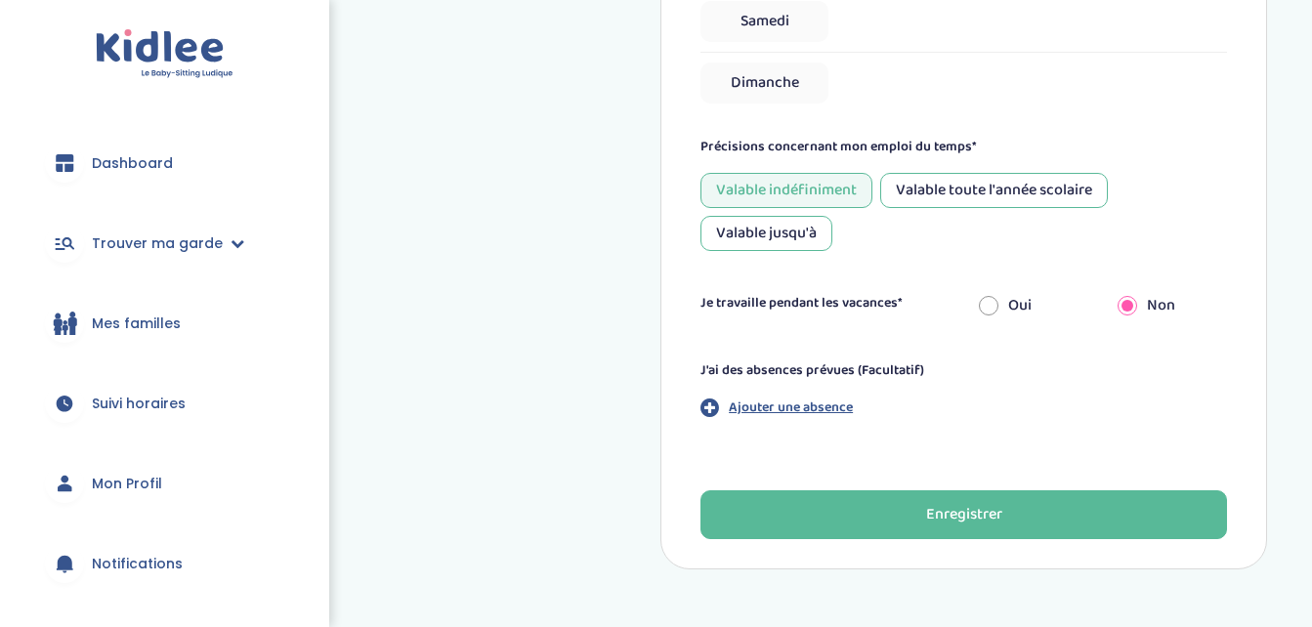
click at [990, 309] on input "radio" at bounding box center [989, 305] width 20 height 43
radio input "true"
radio input "false"
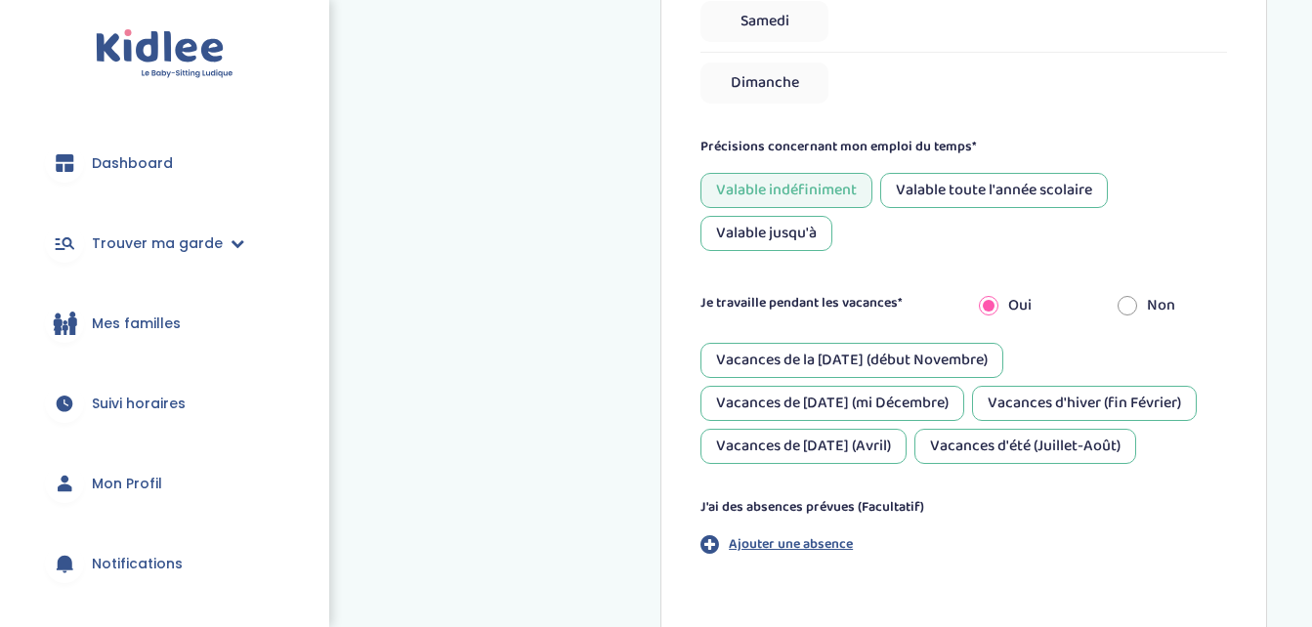
click at [962, 355] on div "Vacances de la Toussaint (début Novembre)" at bounding box center [851, 360] width 303 height 35
click at [1076, 401] on div "Vacances d'hiver (fin Février)" at bounding box center [1084, 403] width 225 height 35
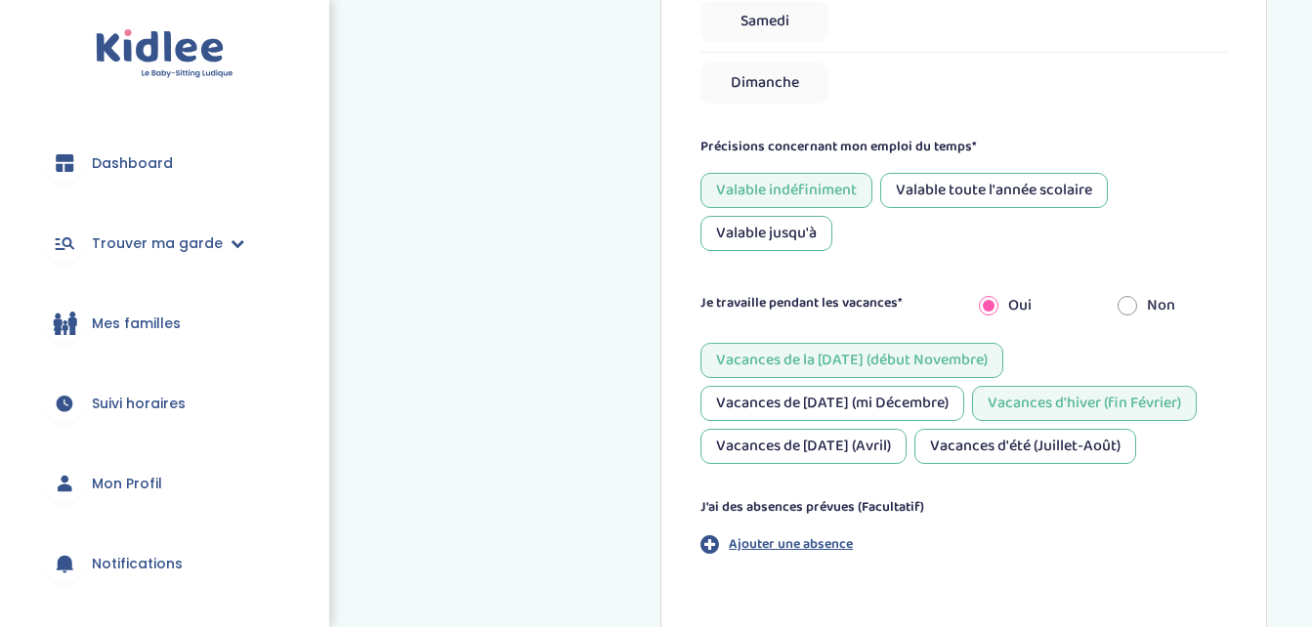
click at [978, 439] on div "Vacances d'été (Juillet-Août)" at bounding box center [1025, 446] width 222 height 35
click at [827, 449] on div "Vacances de Pâques (Avril)" at bounding box center [803, 446] width 206 height 35
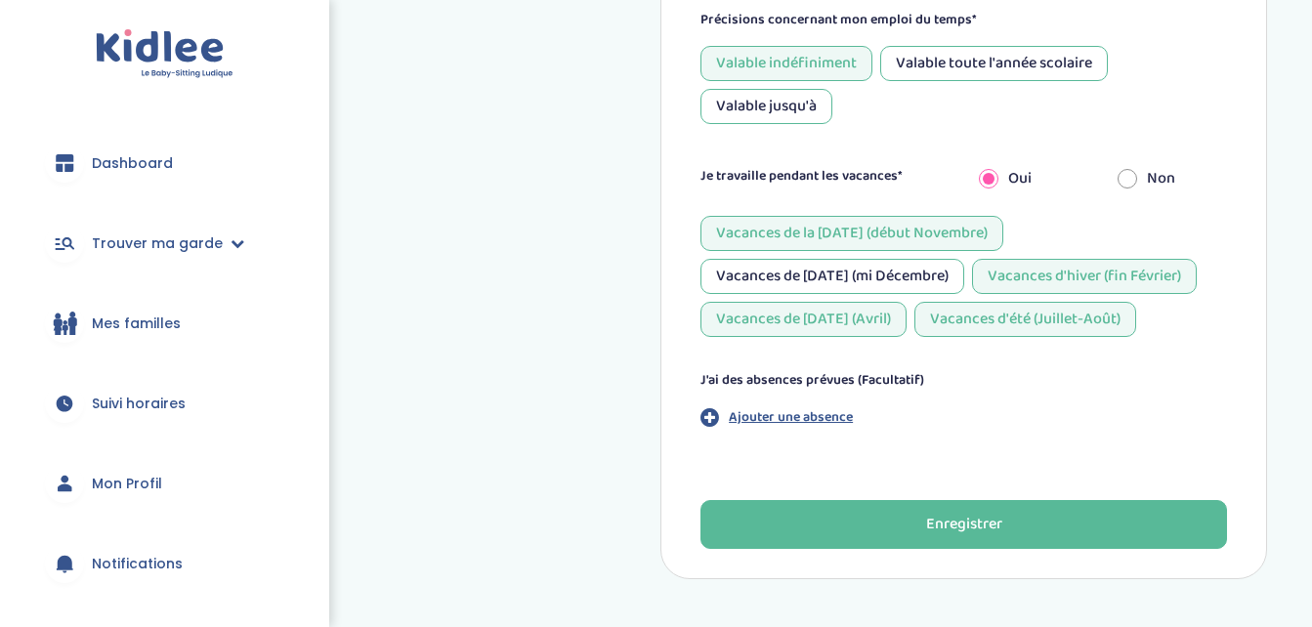
scroll to position [1063, 0]
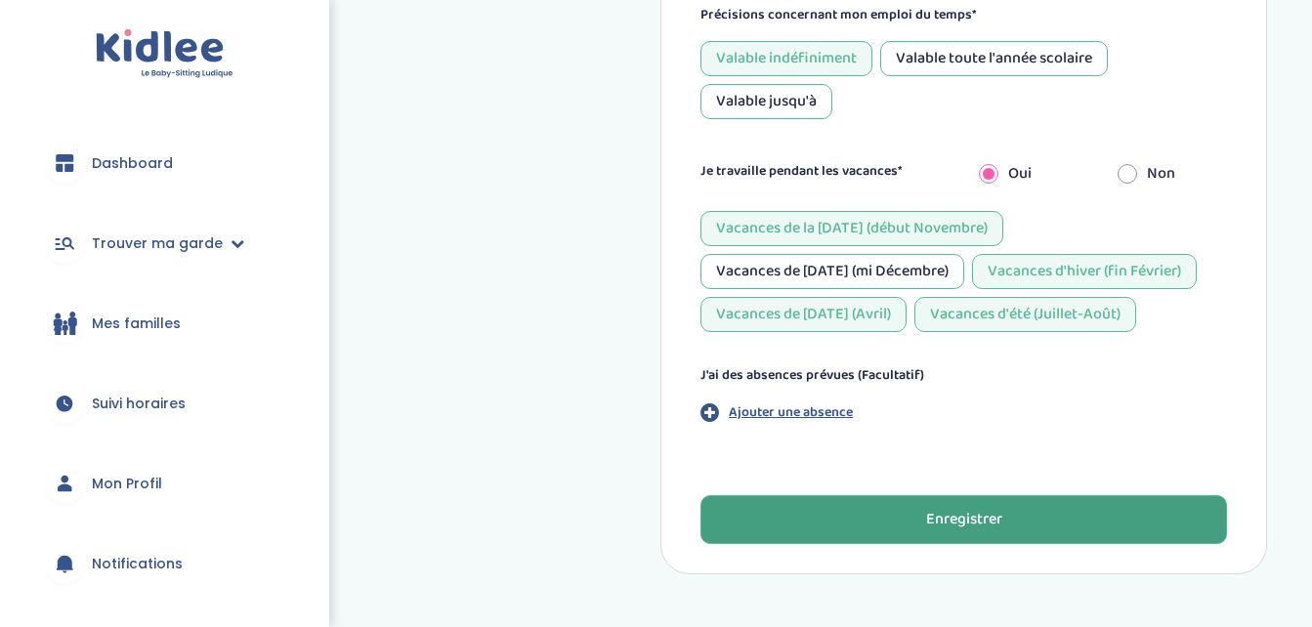
click at [955, 510] on div "Enregistrer" at bounding box center [964, 520] width 76 height 22
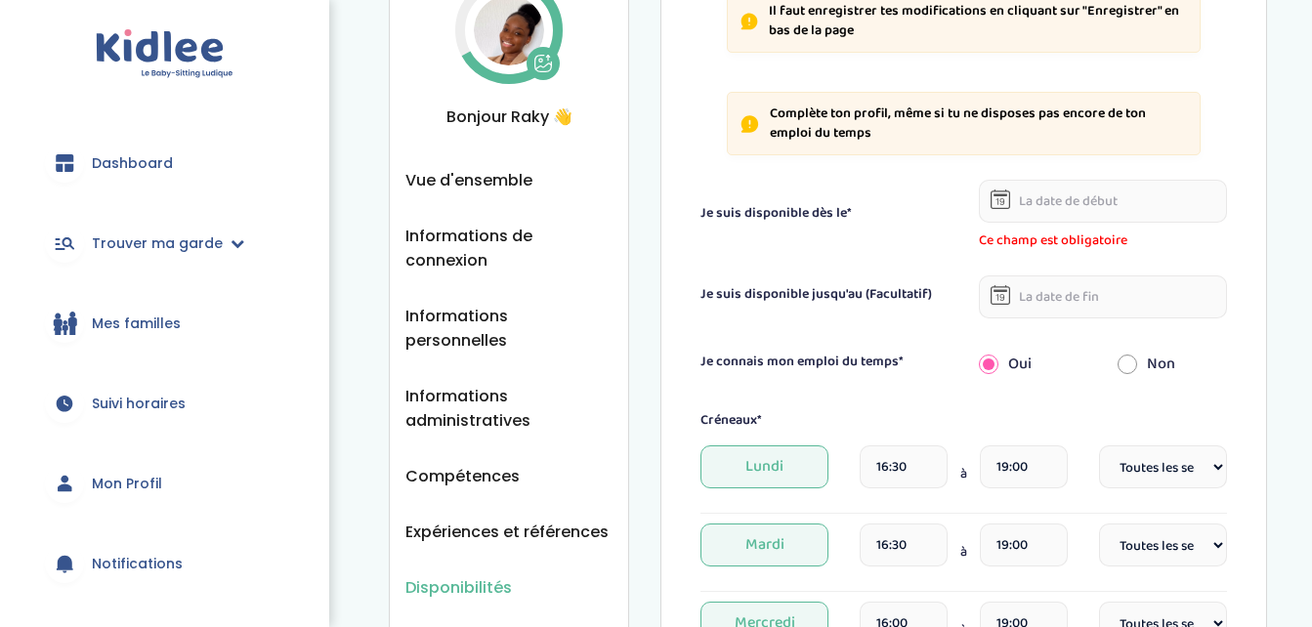
scroll to position [63, 0]
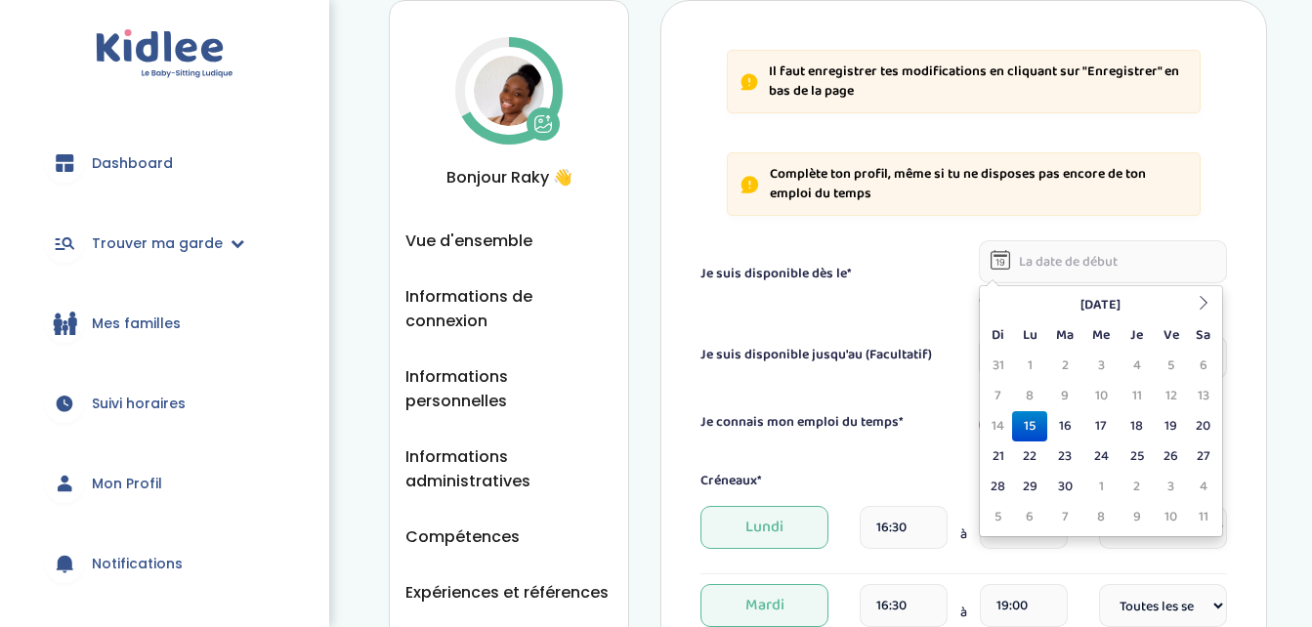
click at [1072, 249] on input "text" at bounding box center [1103, 261] width 248 height 43
click at [1032, 426] on td "15" at bounding box center [1029, 426] width 34 height 30
type input "15-09-2025"
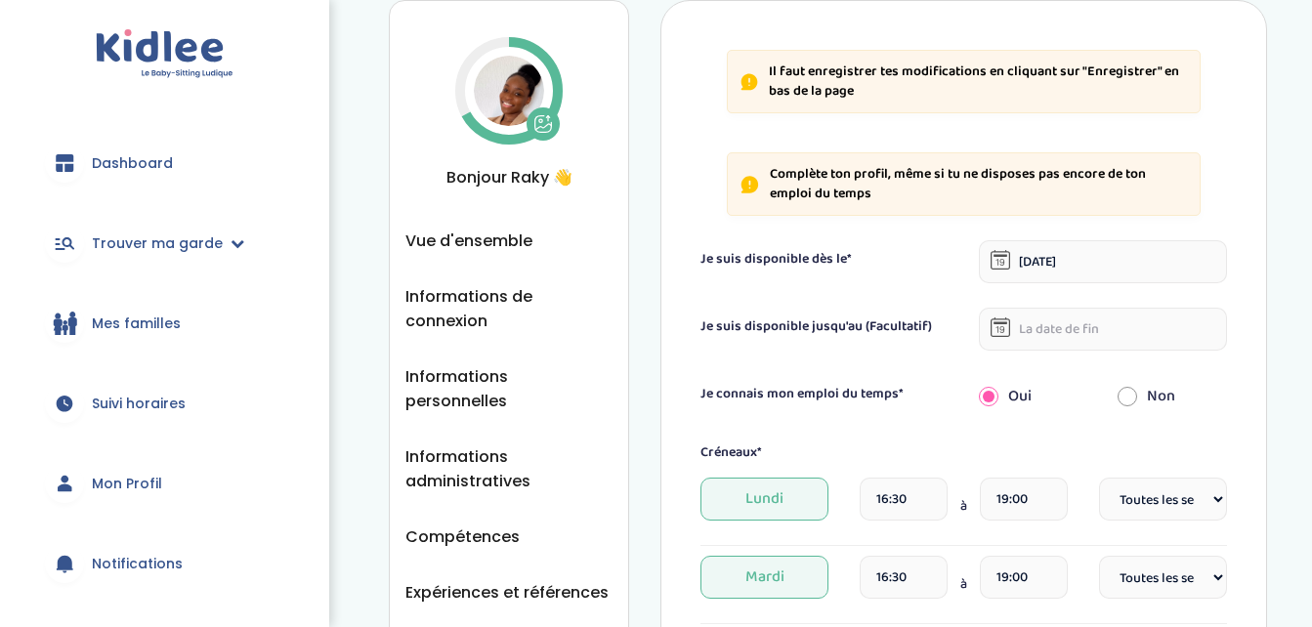
click at [1092, 345] on input "text" at bounding box center [1103, 329] width 248 height 43
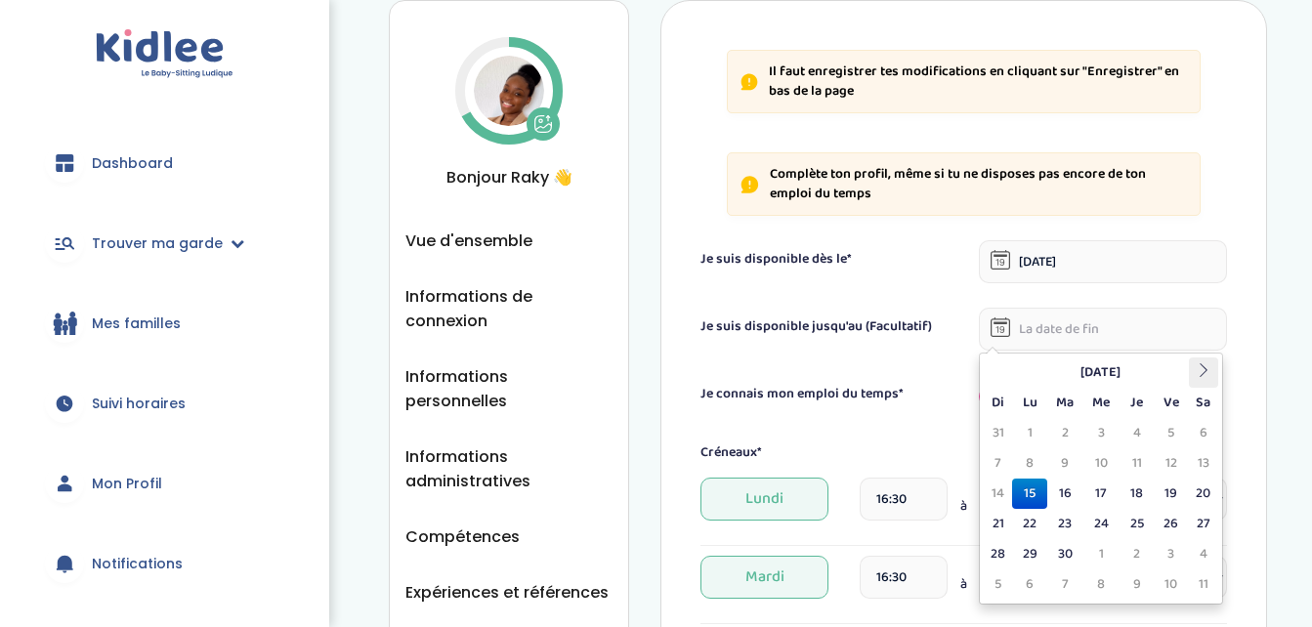
click at [1203, 368] on icon at bounding box center [1204, 370] width 14 height 14
click at [1033, 487] on td "15" at bounding box center [1029, 494] width 34 height 30
type input "15-12-2025"
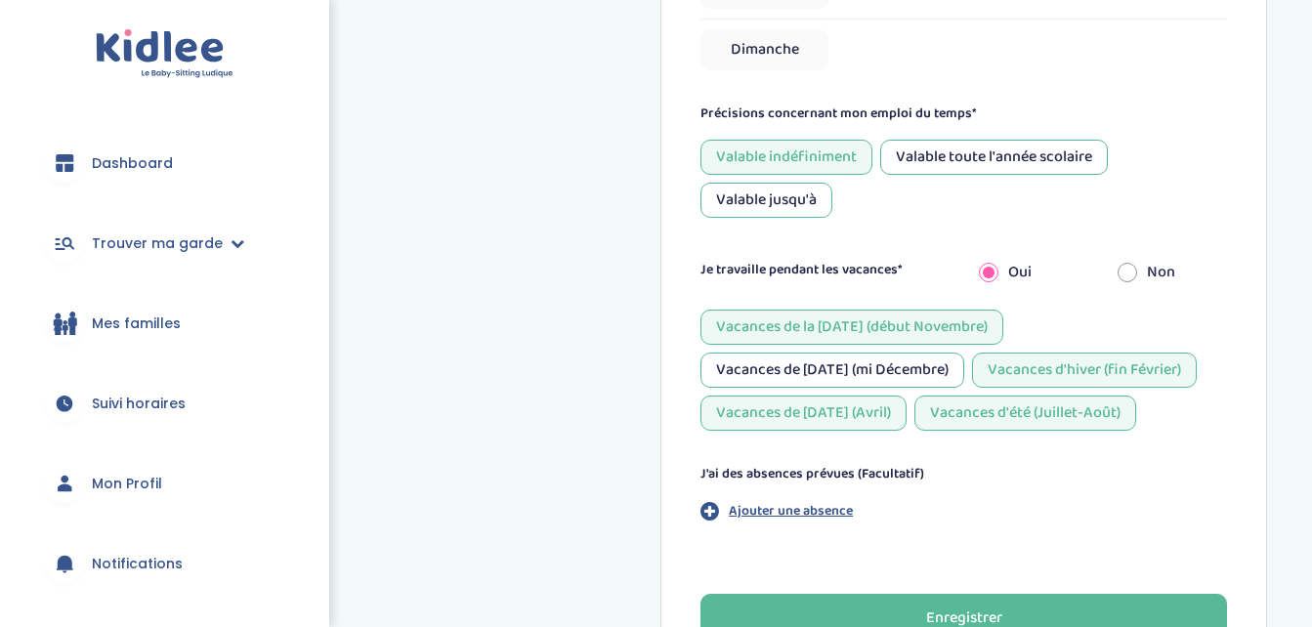
scroll to position [1137, 0]
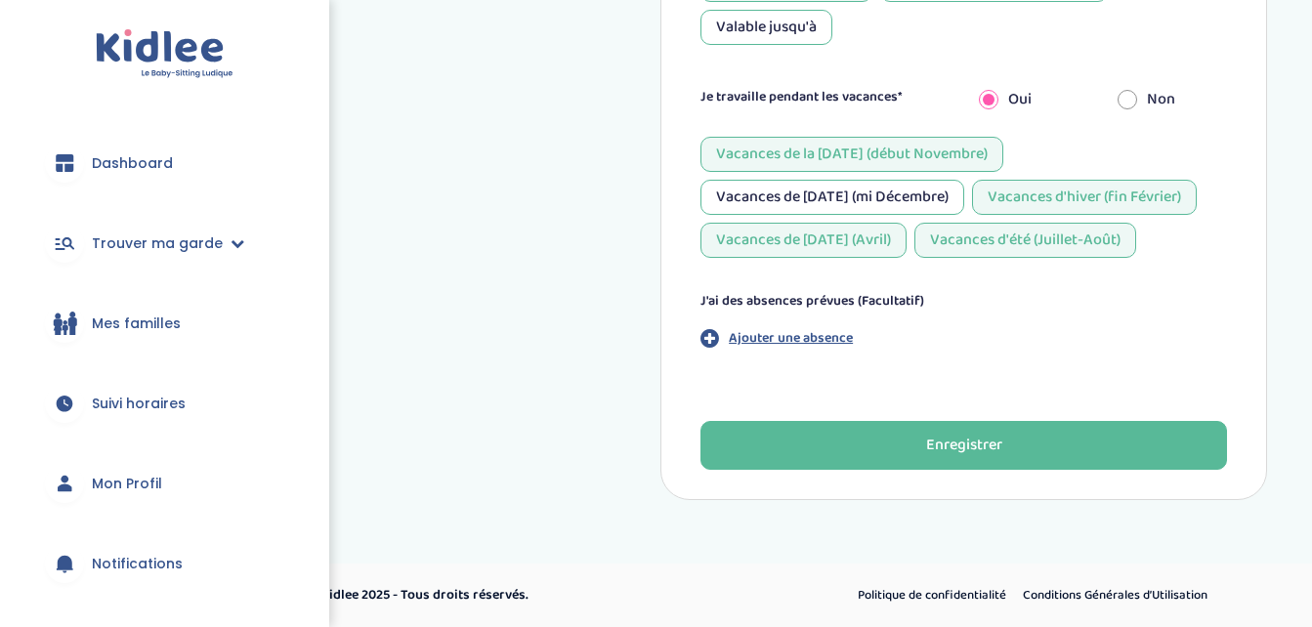
click at [866, 242] on div "Vacances de Pâques (Avril)" at bounding box center [803, 240] width 206 height 35
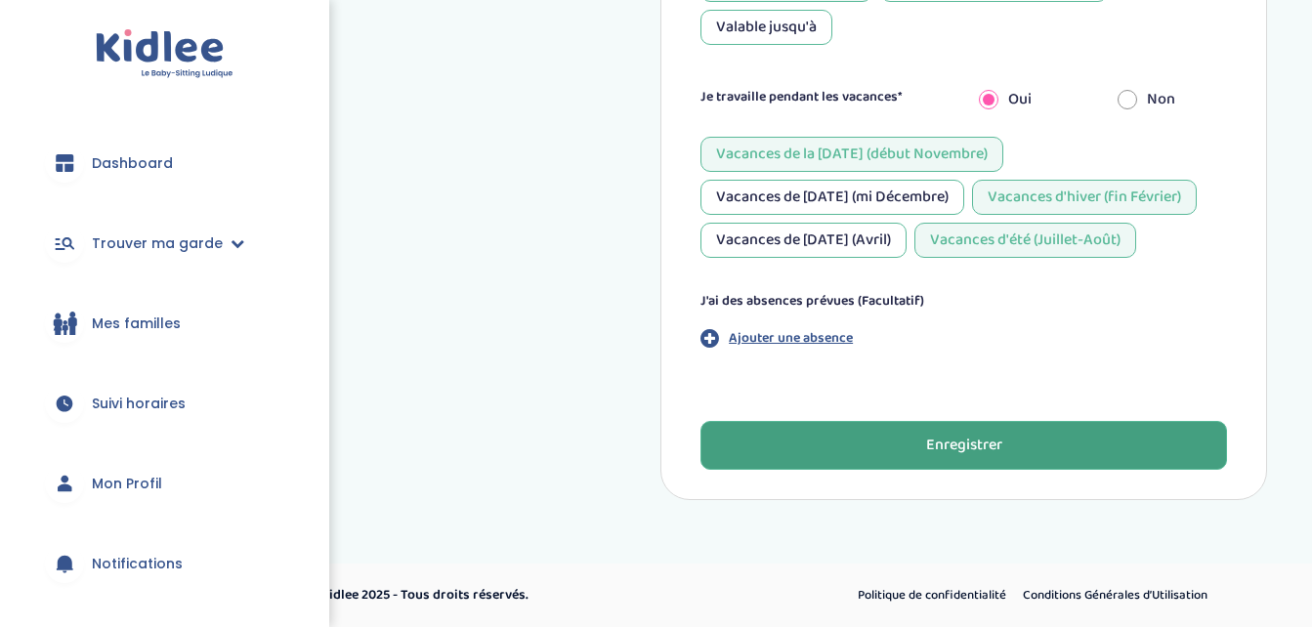
click at [899, 441] on button "Enregistrer" at bounding box center [963, 445] width 527 height 49
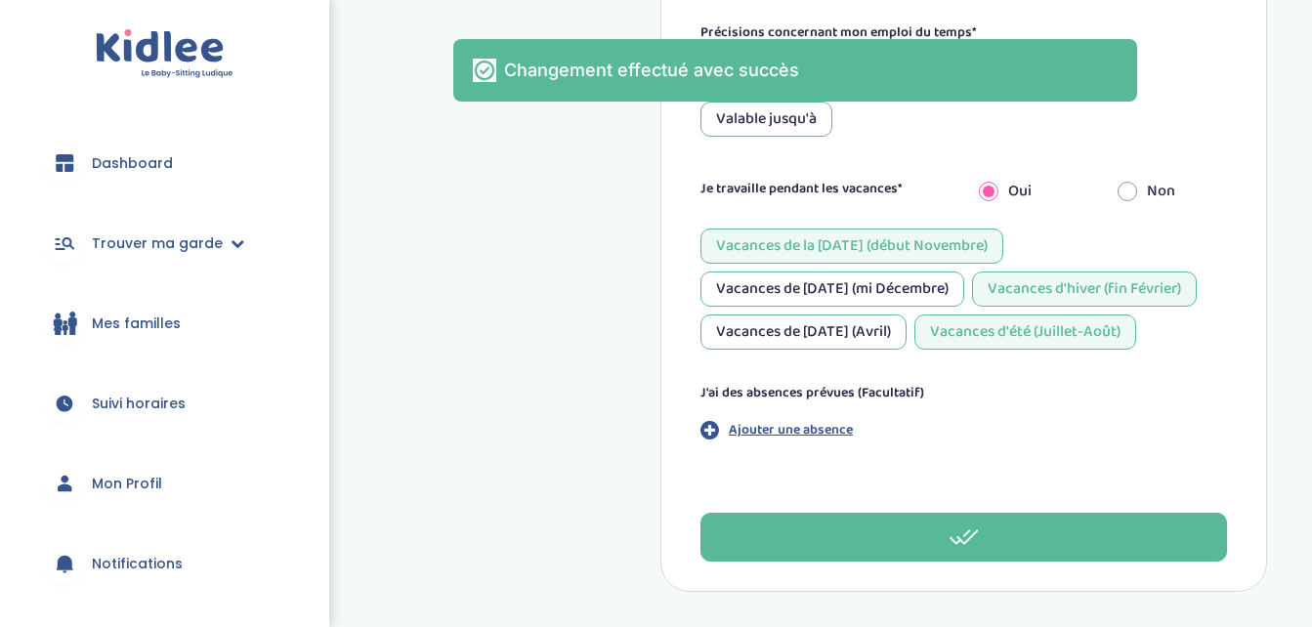
scroll to position [1023, 0]
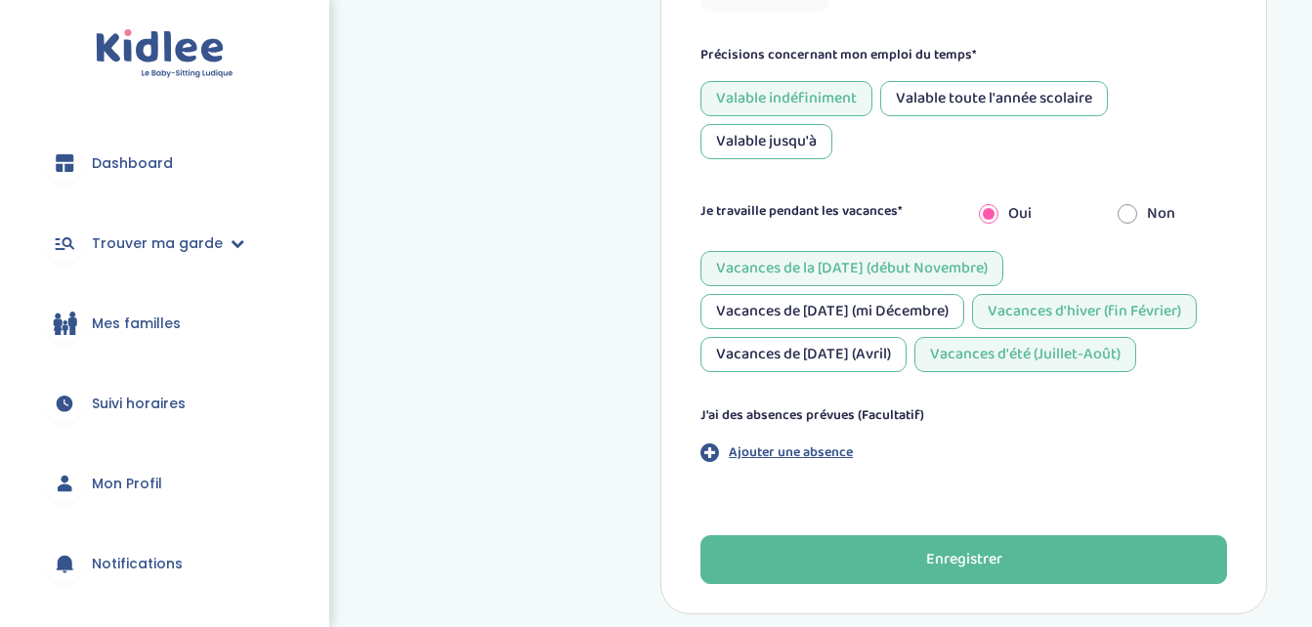
click at [815, 345] on div "Vacances de Pâques (Avril)" at bounding box center [803, 354] width 206 height 35
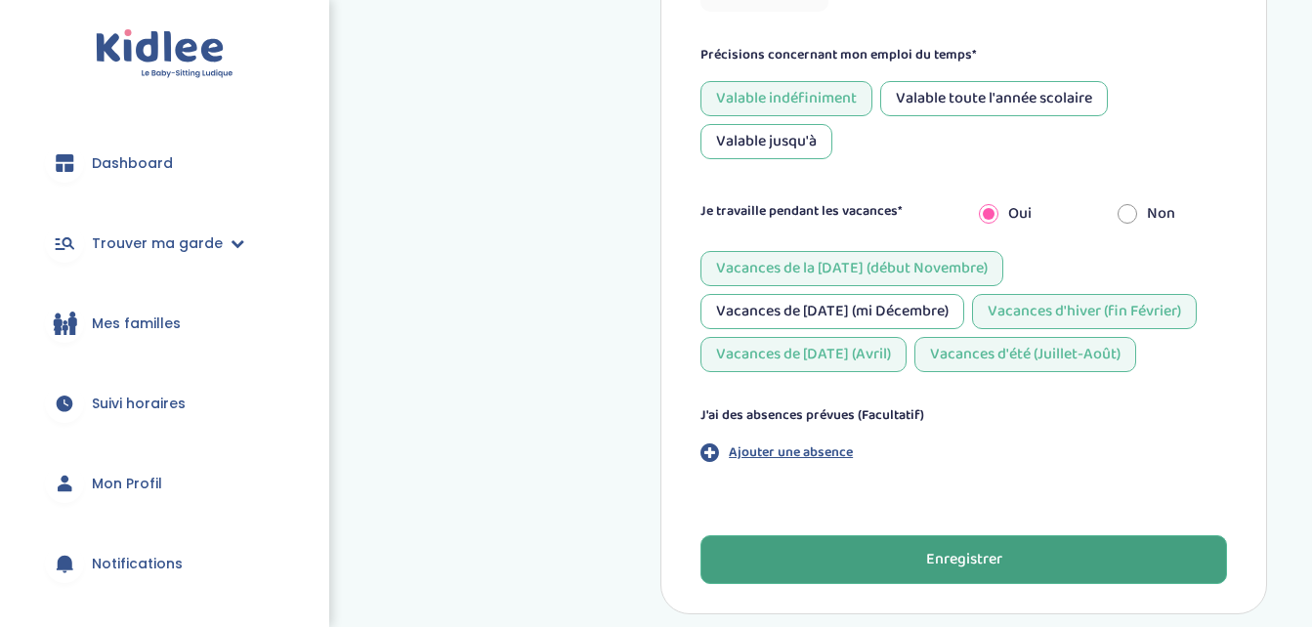
click at [926, 560] on div "Enregistrer" at bounding box center [964, 560] width 76 height 22
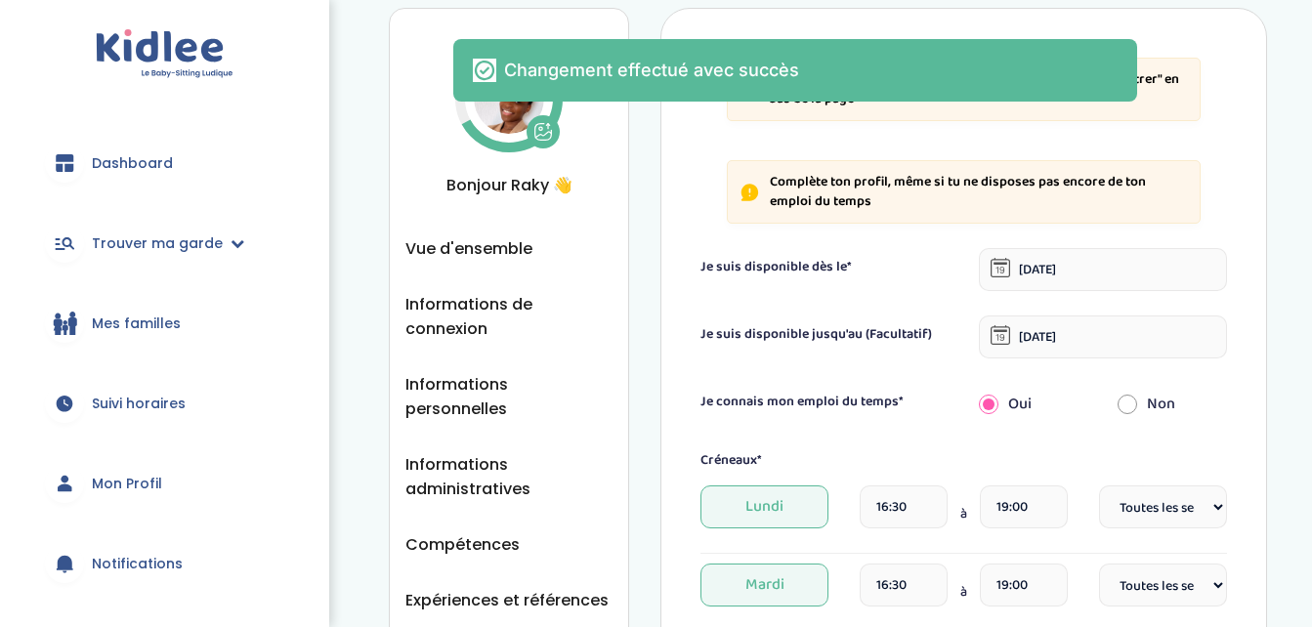
scroll to position [0, 0]
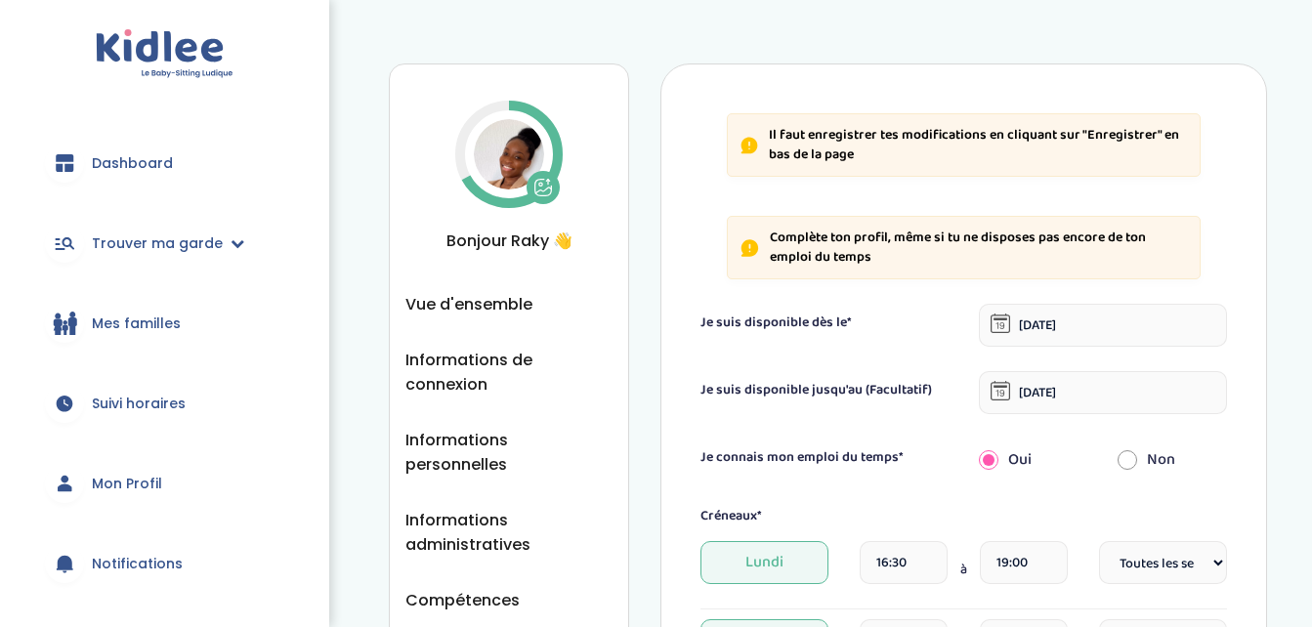
click at [116, 311] on link "Mes familles" at bounding box center [164, 323] width 271 height 70
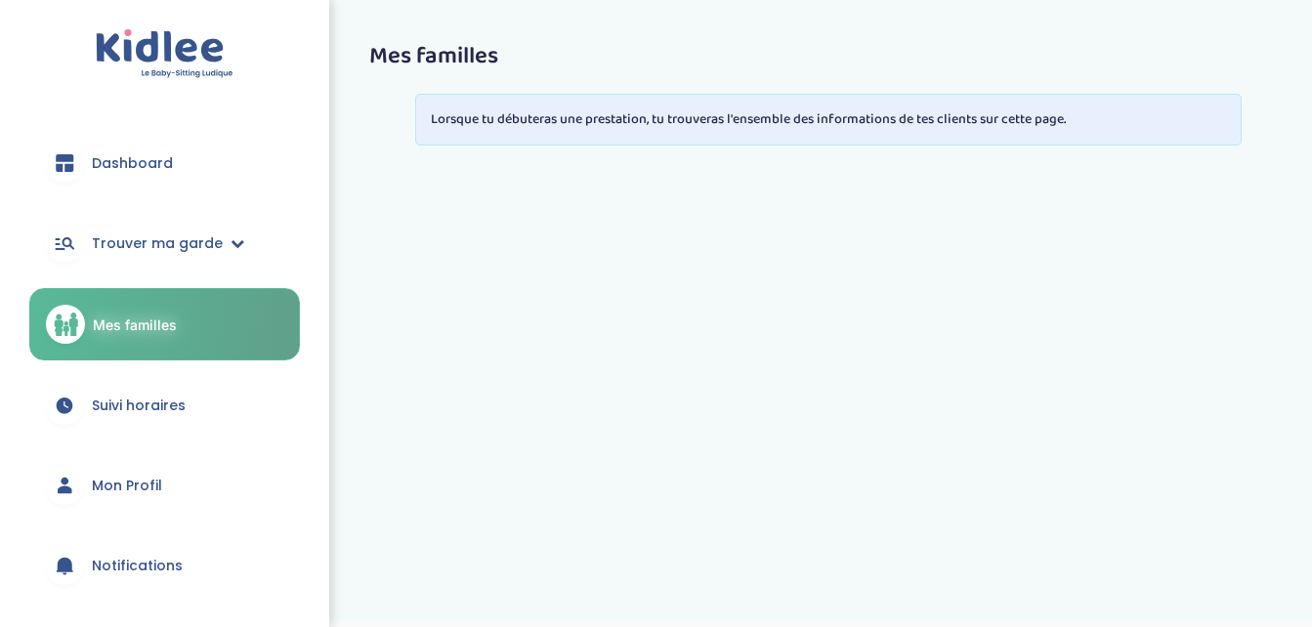
click at [146, 162] on span "Dashboard" at bounding box center [132, 163] width 81 height 21
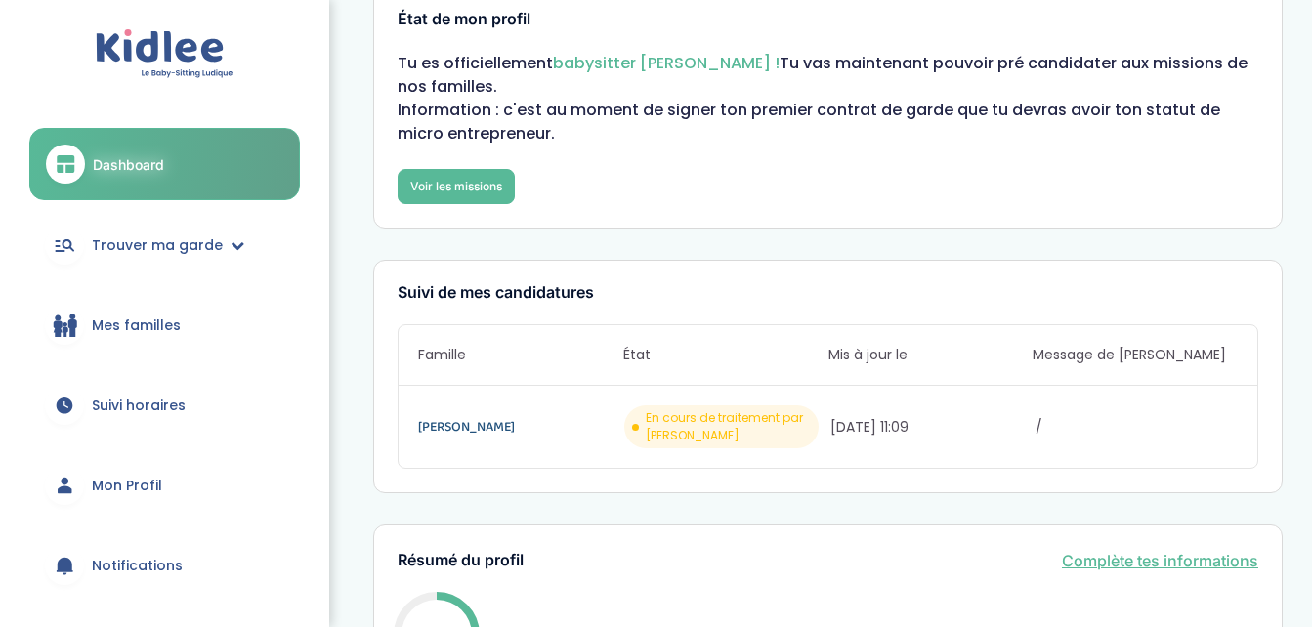
scroll to position [57, 0]
click at [452, 183] on link "Voir les missions" at bounding box center [456, 187] width 117 height 35
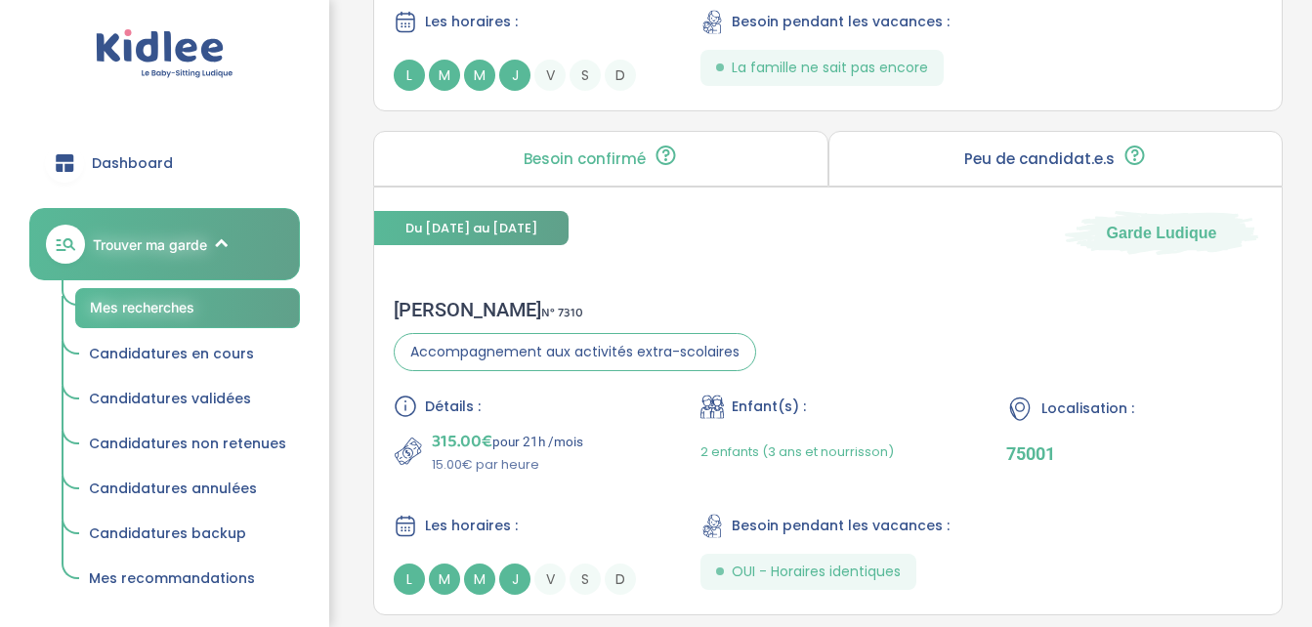
scroll to position [5536, 0]
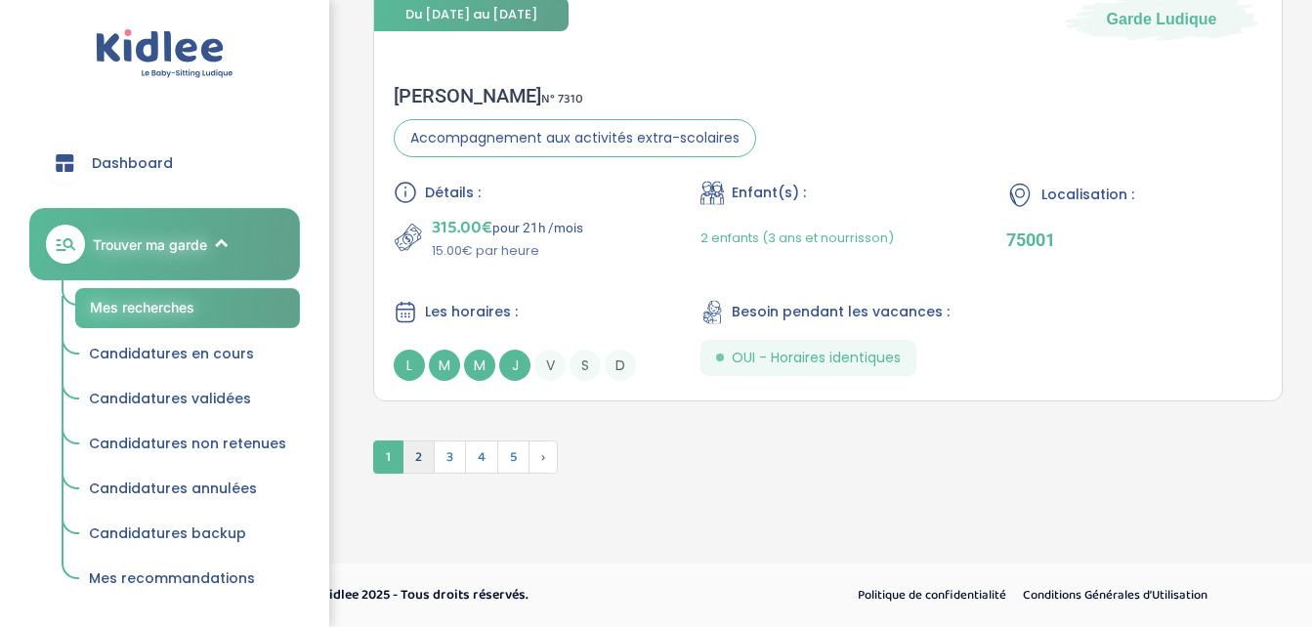
click at [418, 461] on span "2" at bounding box center [418, 457] width 32 height 33
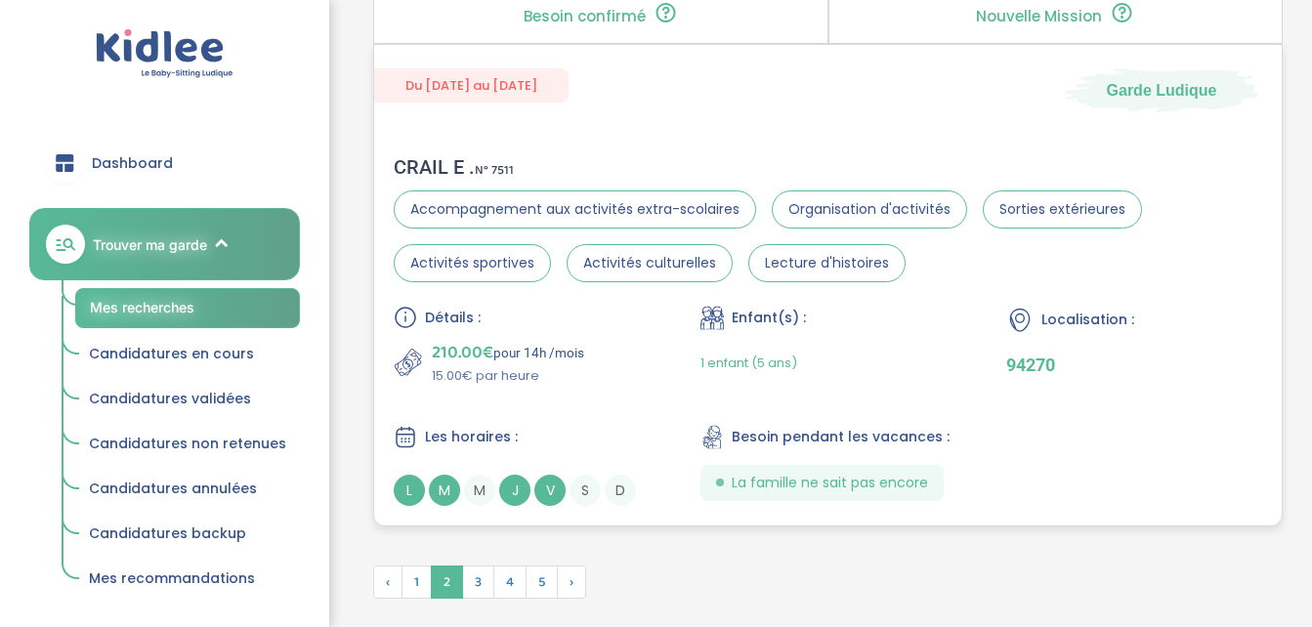
scroll to position [5590, 0]
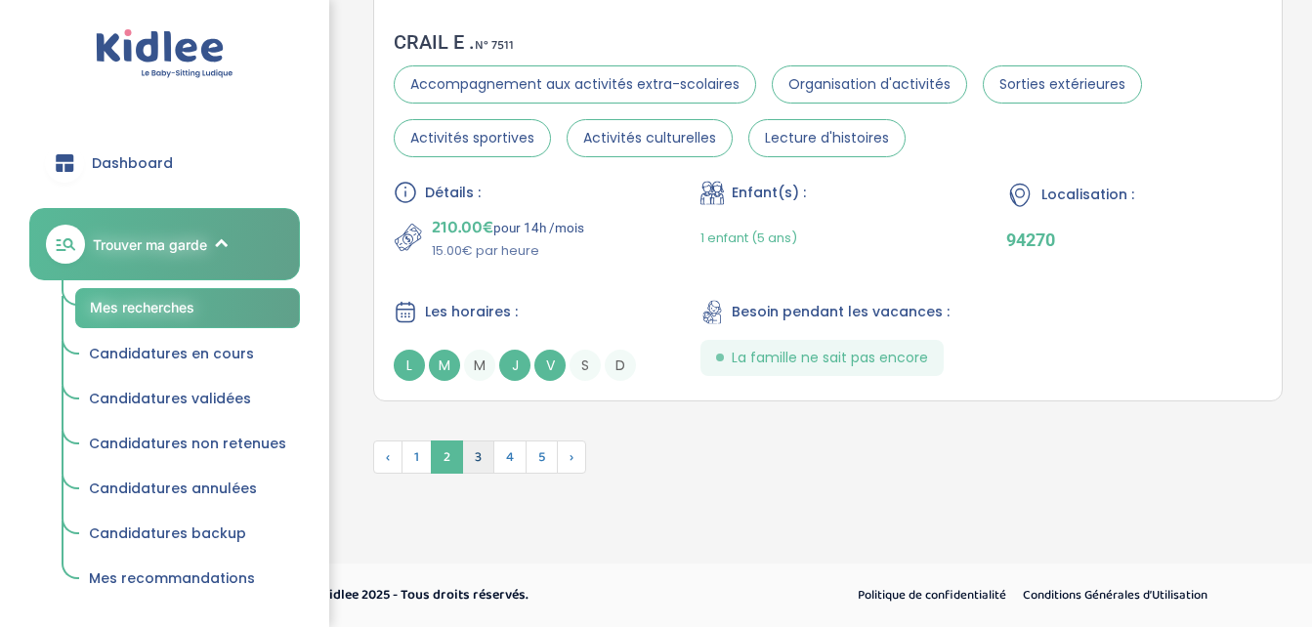
click at [477, 458] on span "3" at bounding box center [478, 457] width 32 height 33
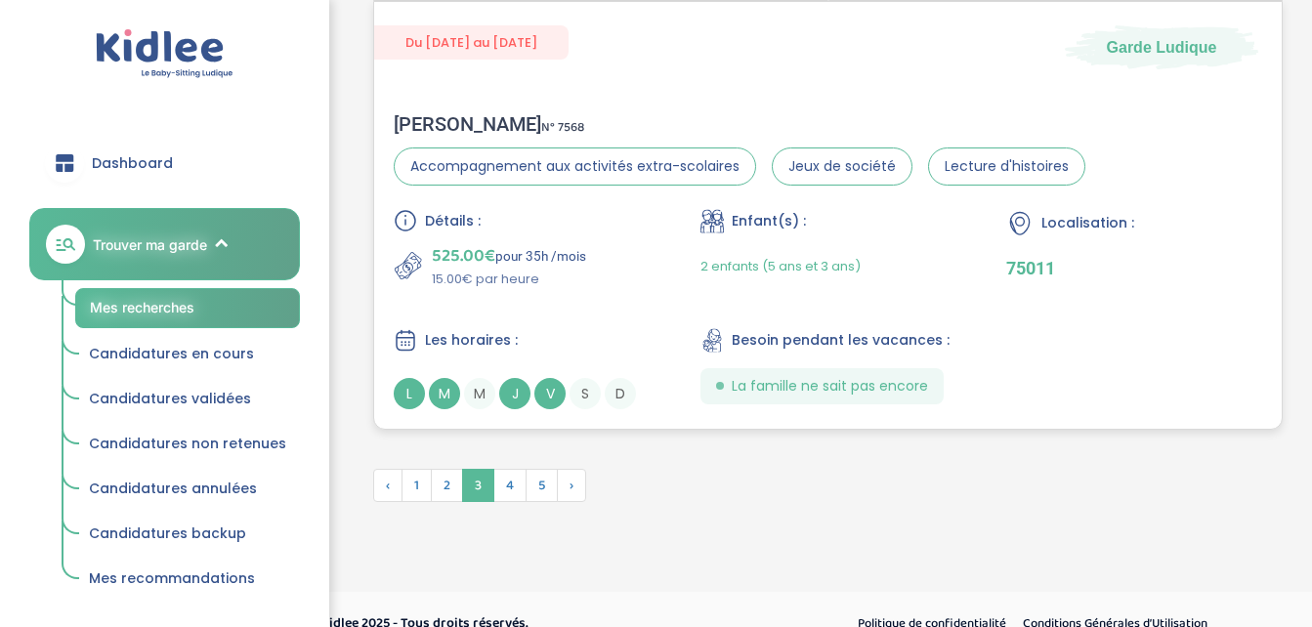
scroll to position [5486, 0]
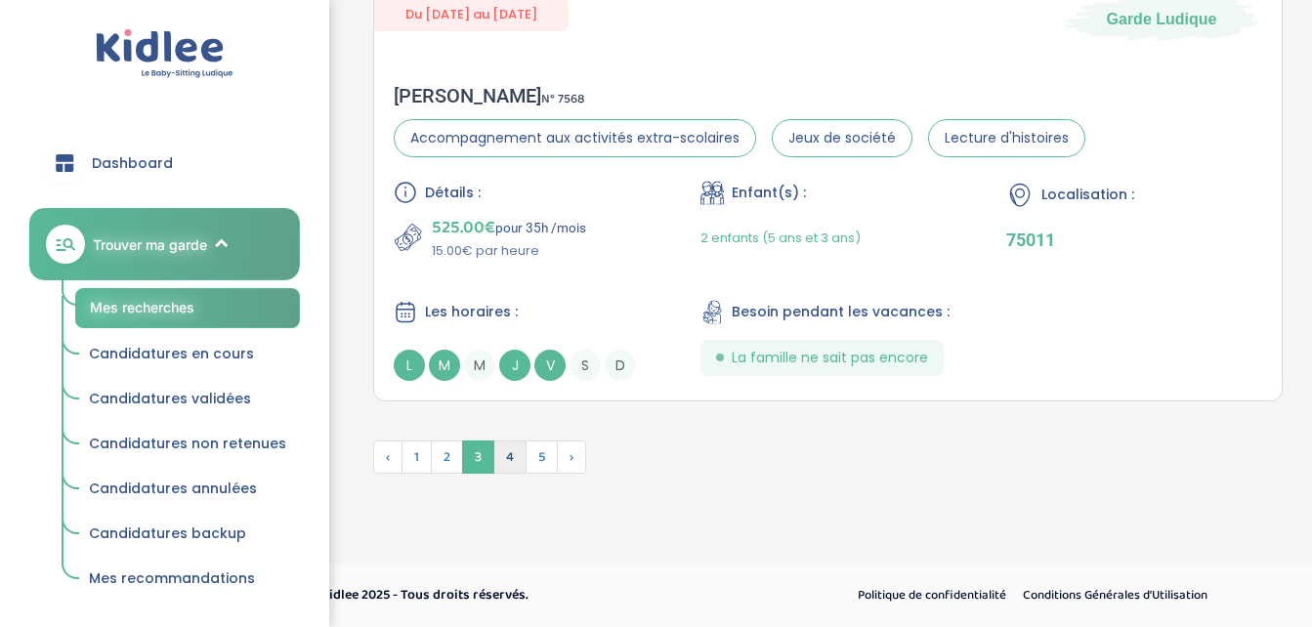
click at [512, 457] on span "4" at bounding box center [509, 457] width 33 height 33
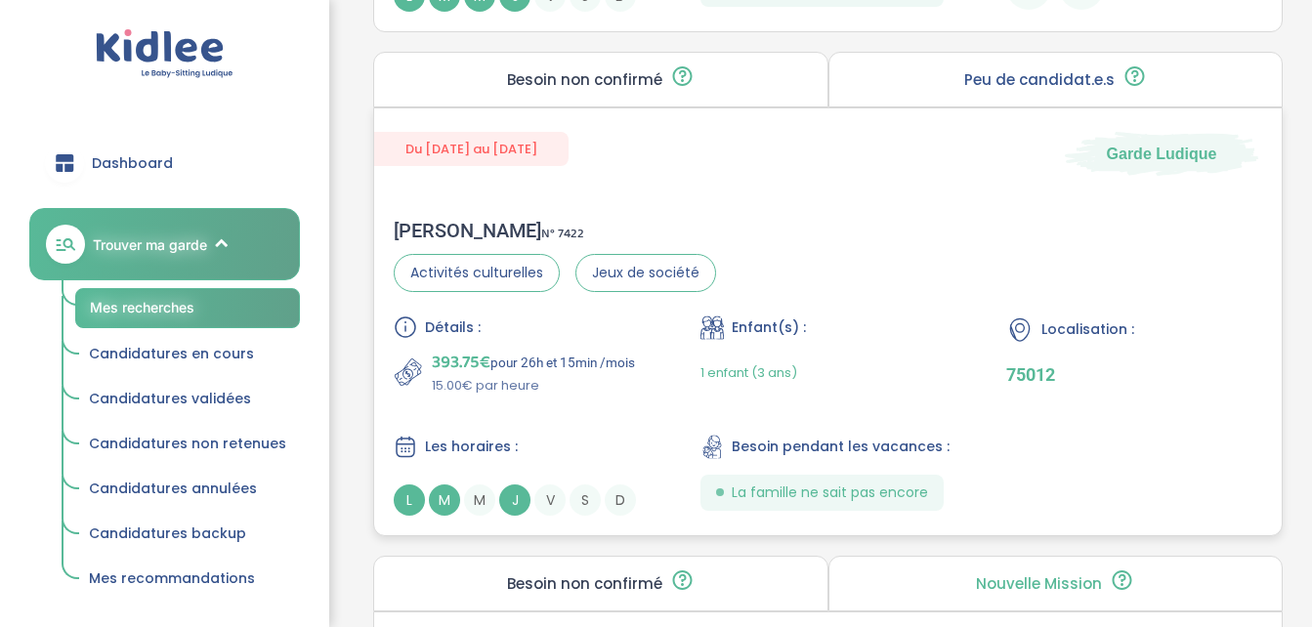
scroll to position [4445, 0]
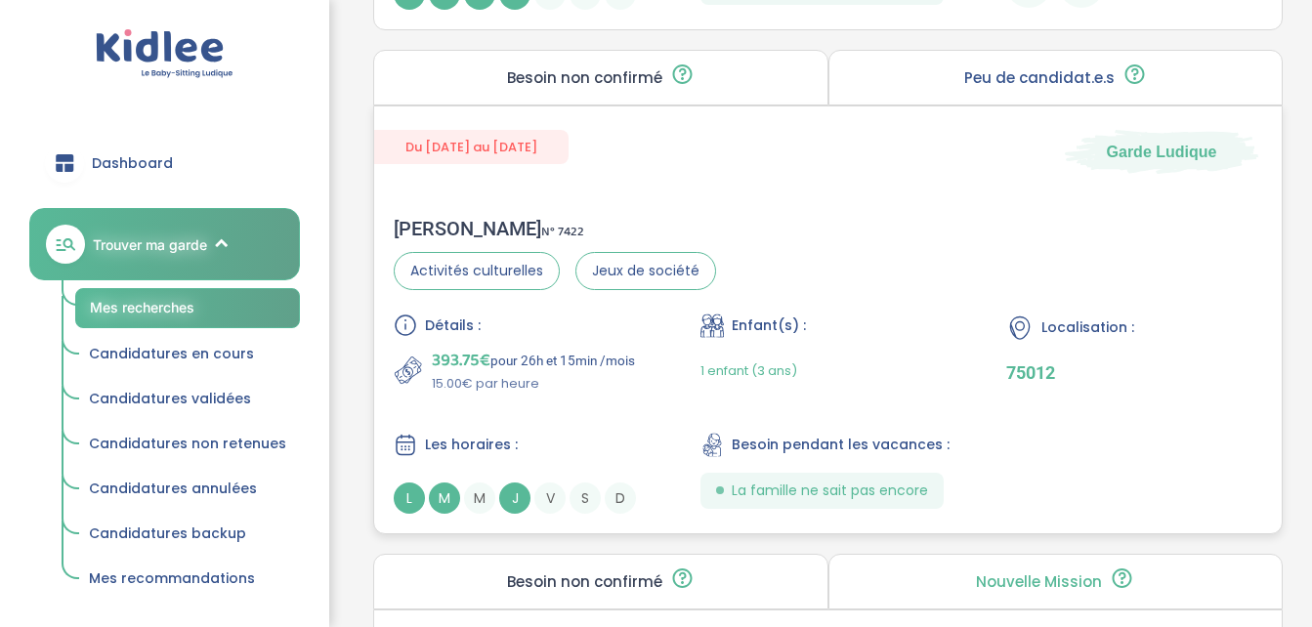
click at [633, 426] on div "Détails : 393.75€ pour 26h et 15min /mois 15.00€ par heure Enfant(s) : 1 enfant…" at bounding box center [828, 414] width 868 height 200
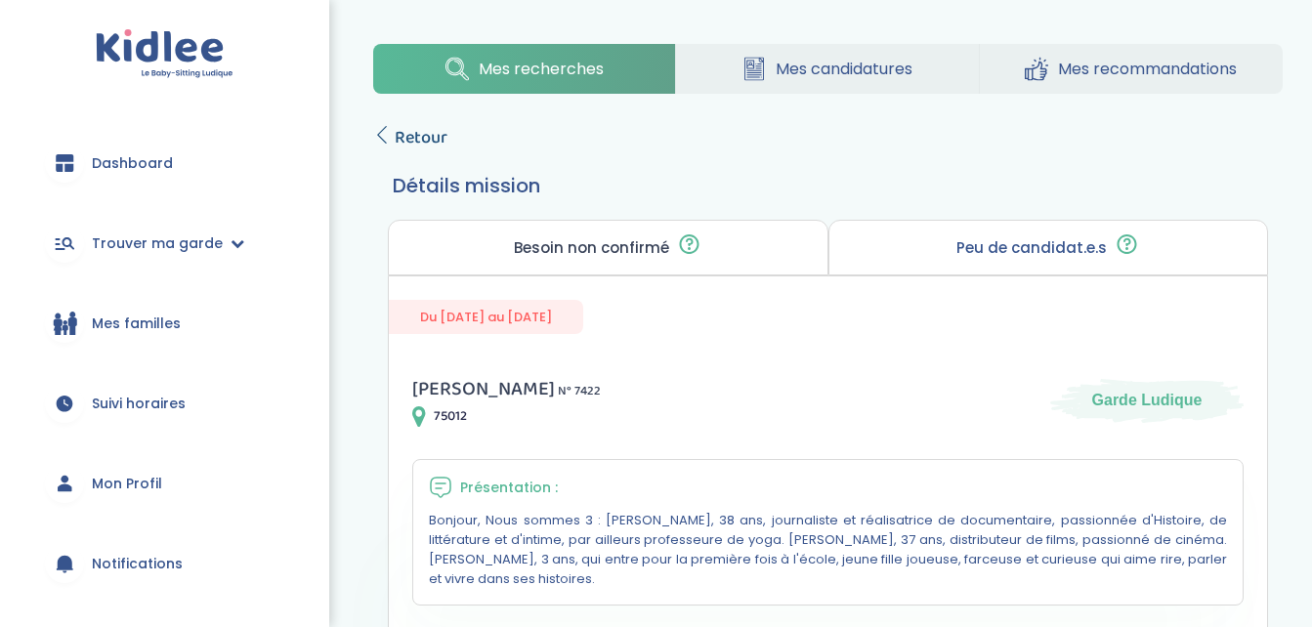
click at [409, 133] on span "Retour" at bounding box center [421, 137] width 53 height 27
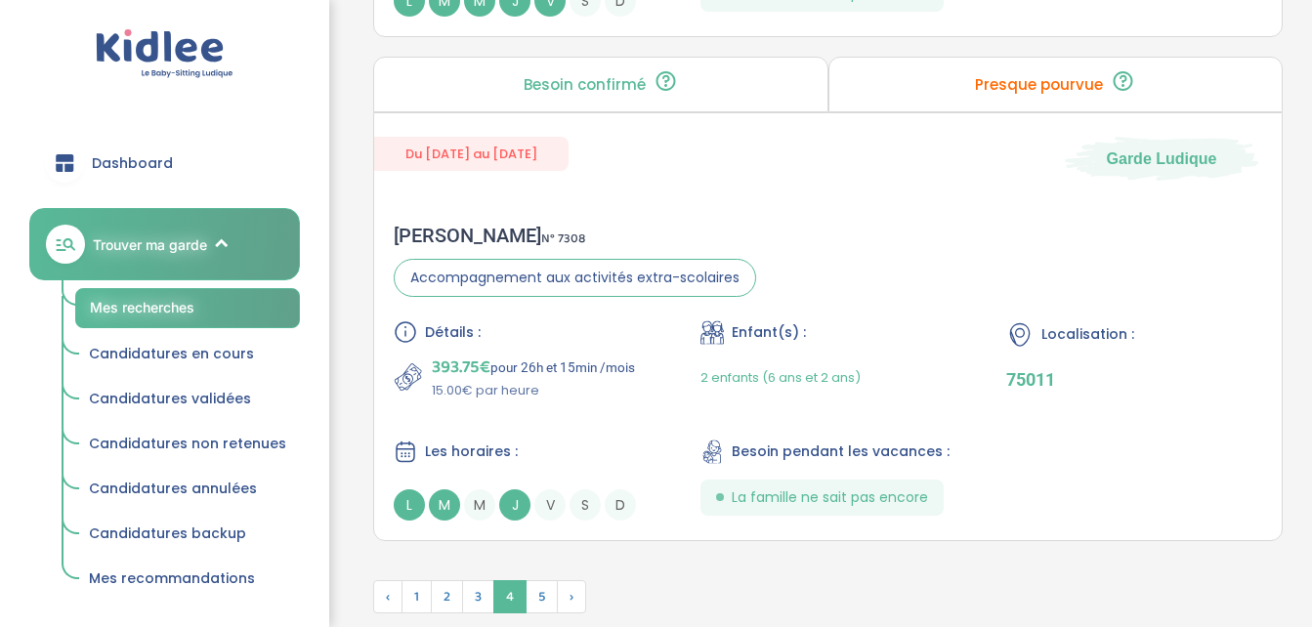
scroll to position [5586, 0]
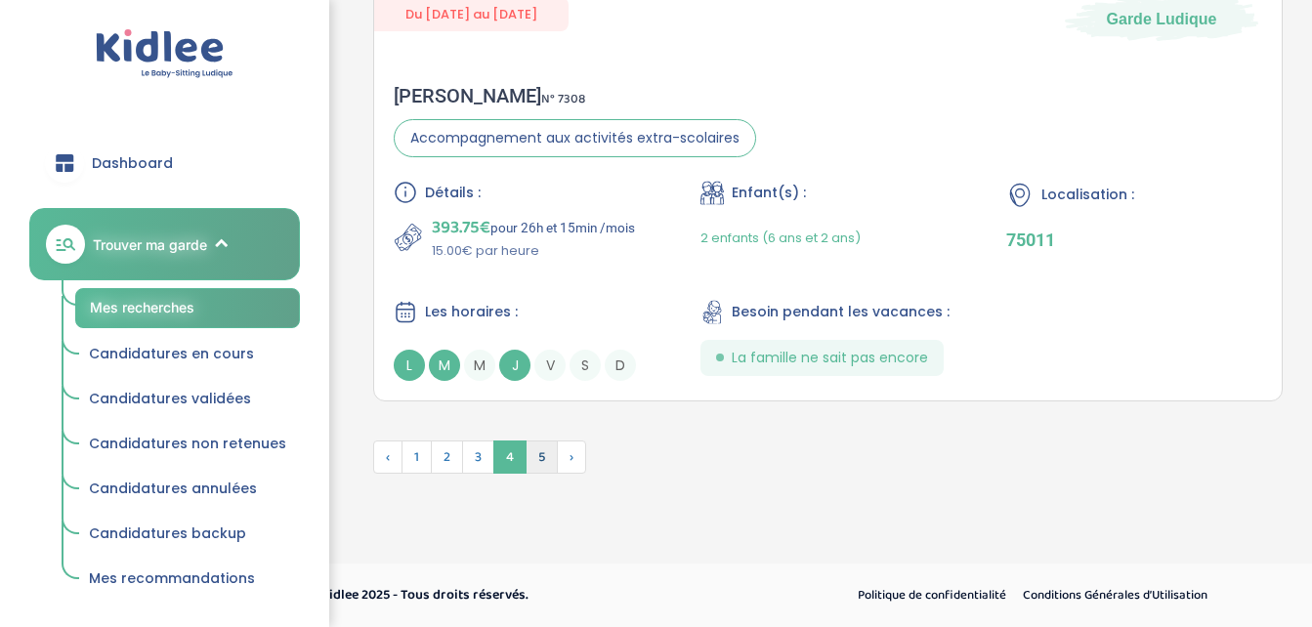
click at [540, 453] on span "5" at bounding box center [542, 457] width 32 height 33
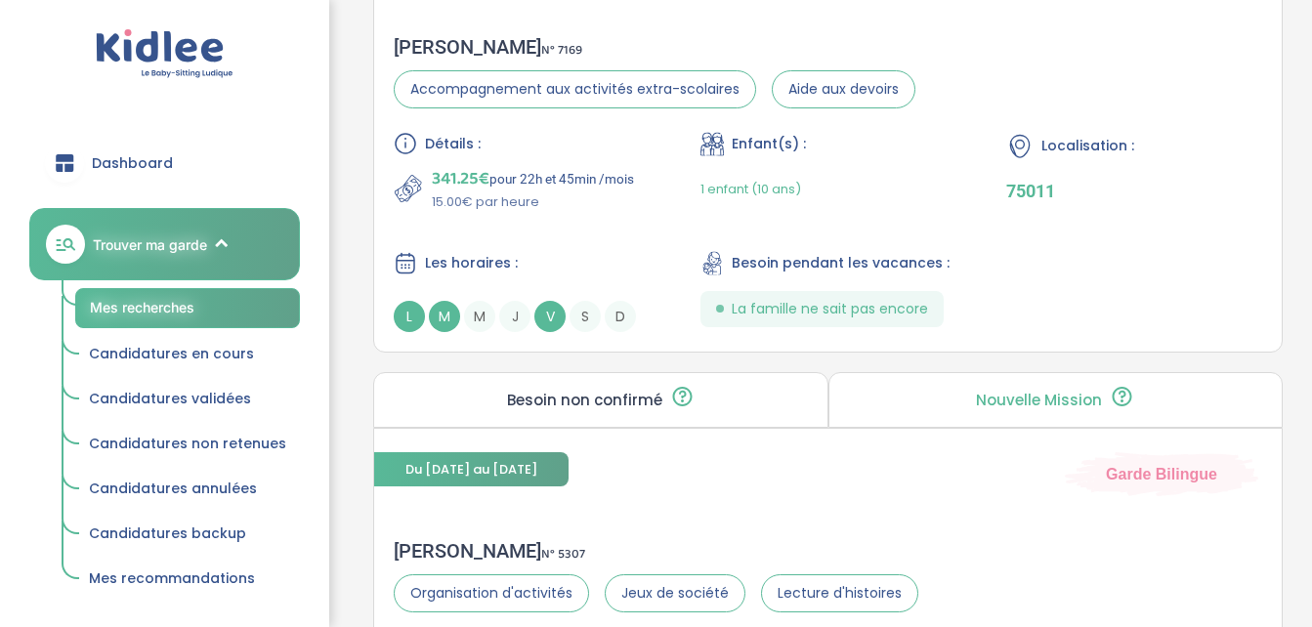
scroll to position [2004, 0]
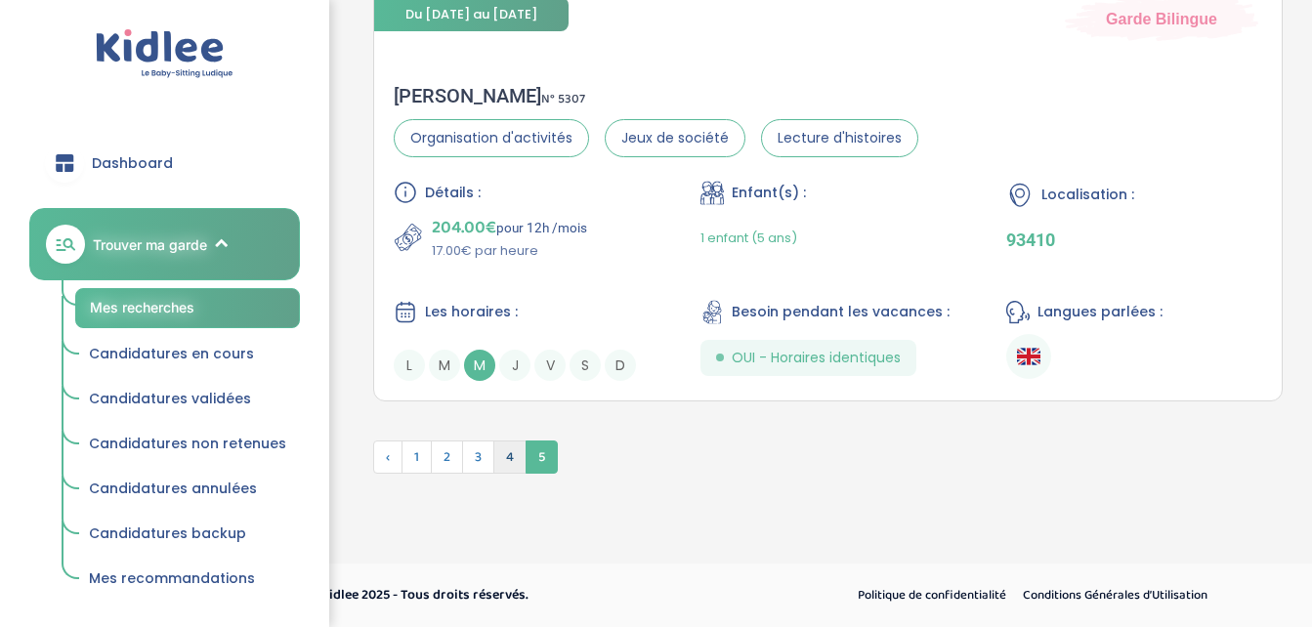
click at [506, 454] on span "4" at bounding box center [509, 457] width 33 height 33
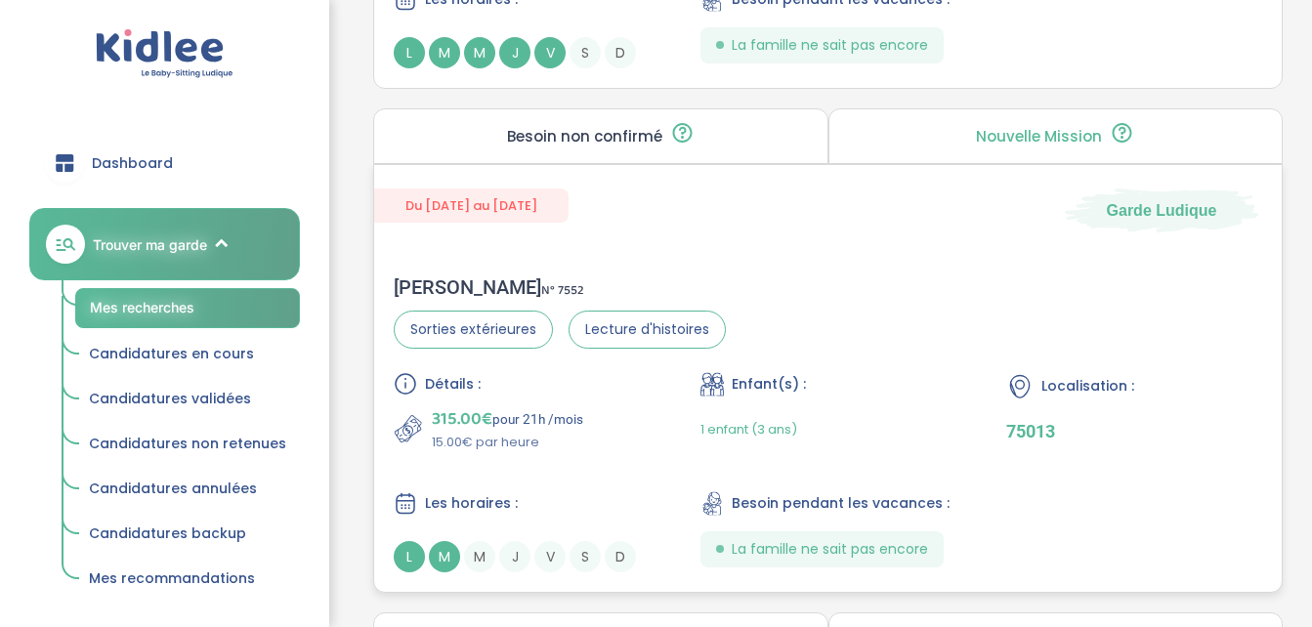
scroll to position [1811, 0]
click at [896, 396] on div "Enfant(s) :" at bounding box center [828, 385] width 256 height 24
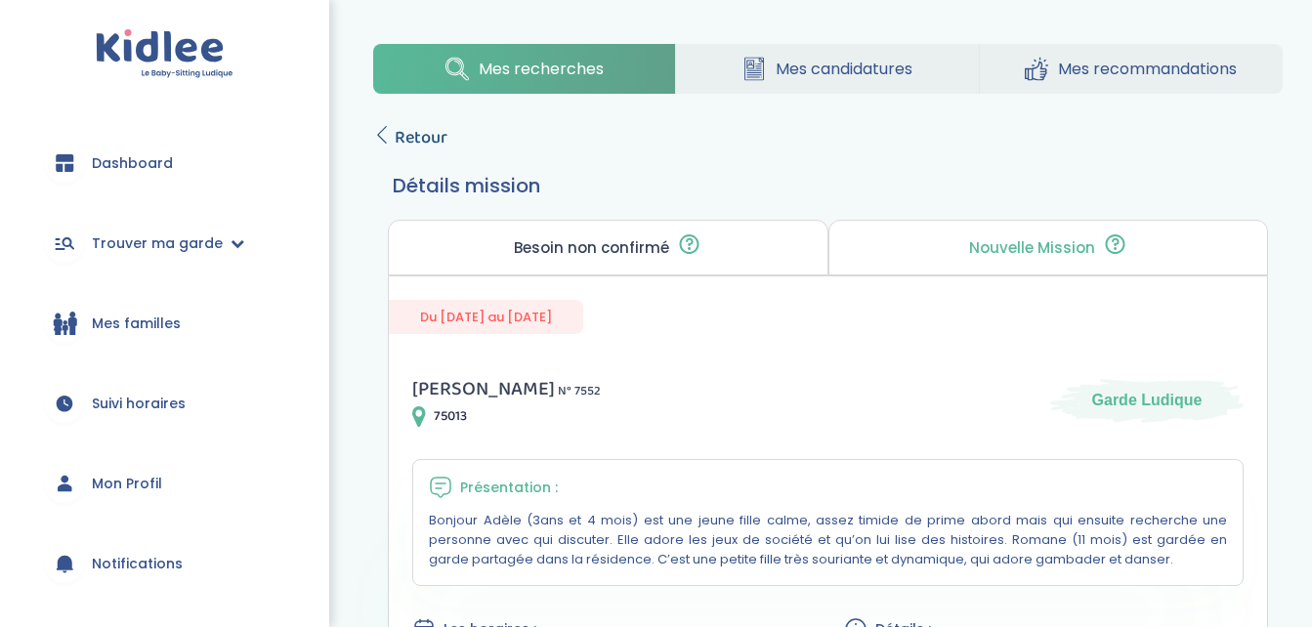
click at [420, 133] on span "Retour" at bounding box center [421, 137] width 53 height 27
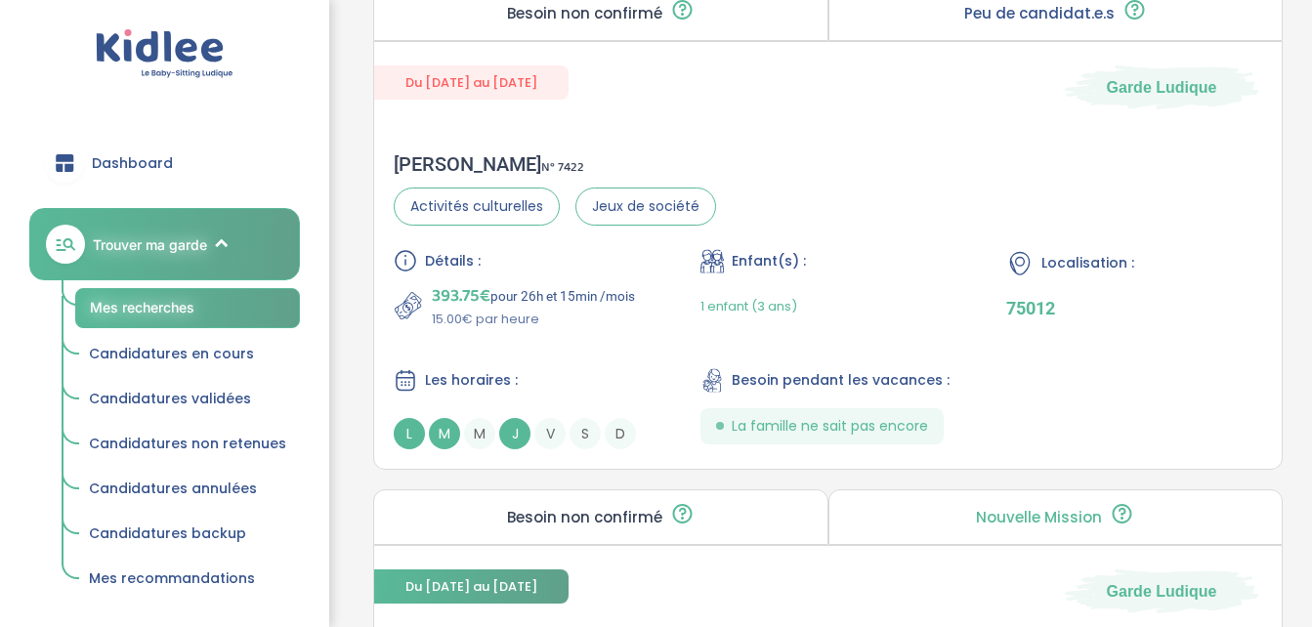
scroll to position [4510, 0]
click at [903, 241] on div "Charles H . N° 7422 Activités culturelles Jeux de société Détails : 393.75€ pou…" at bounding box center [828, 300] width 908 height 336
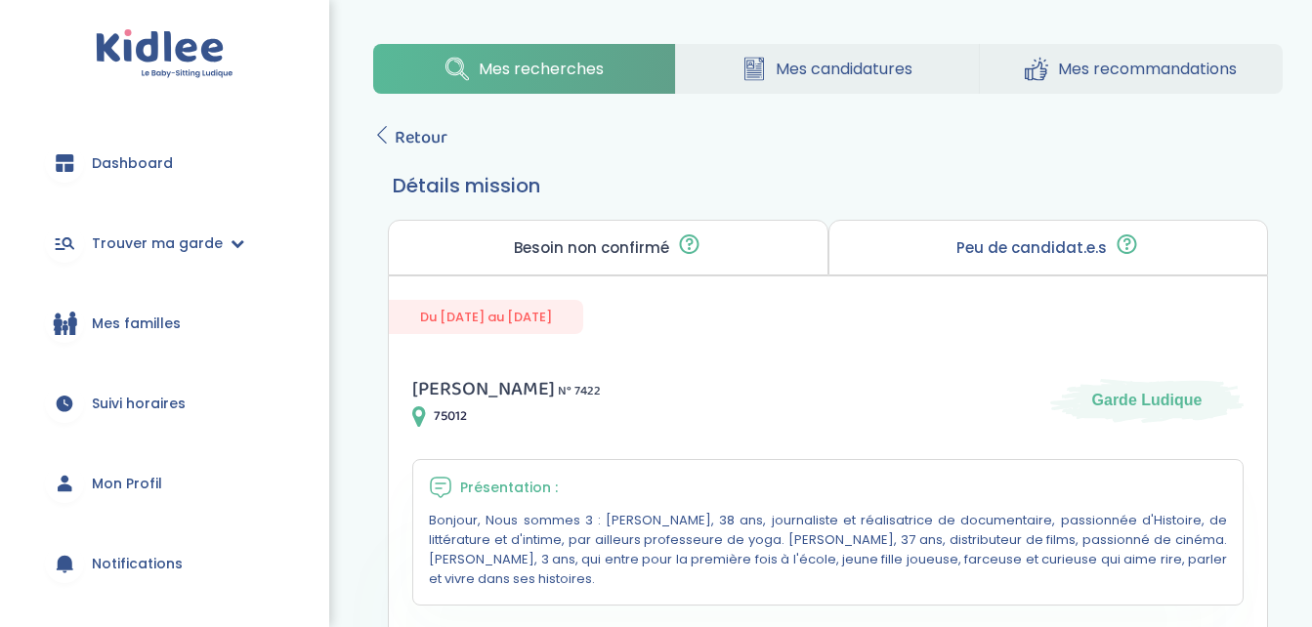
click at [882, 62] on span "Mes candidatures" at bounding box center [844, 69] width 137 height 24
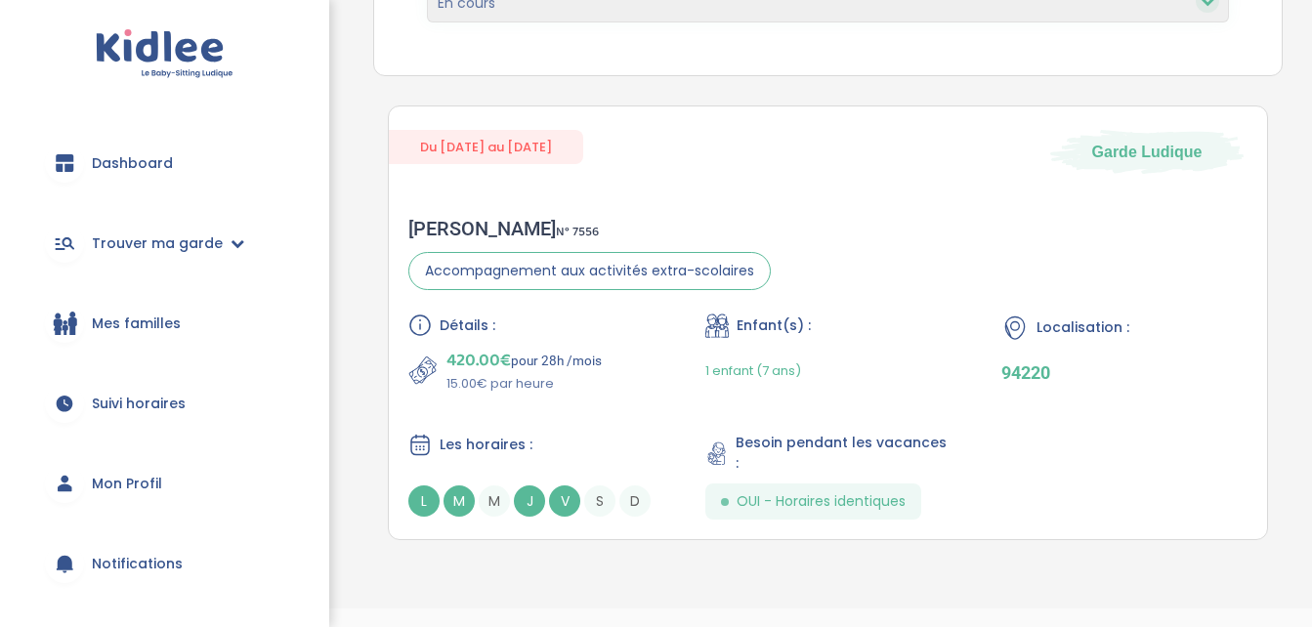
scroll to position [343, 0]
click at [642, 384] on div "420.00€ pour 28h /mois 15.00€ par heure" at bounding box center [531, 368] width 246 height 47
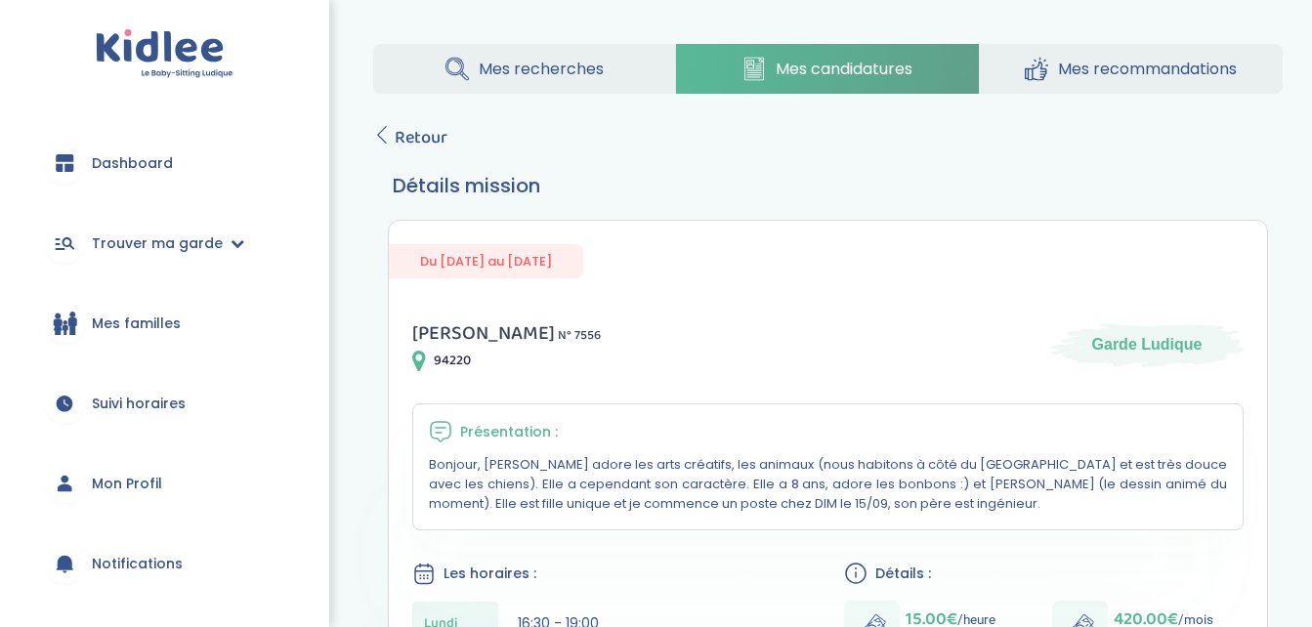
click at [543, 67] on span "Mes recherches" at bounding box center [541, 69] width 125 height 24
